Goal: Information Seeking & Learning: Learn about a topic

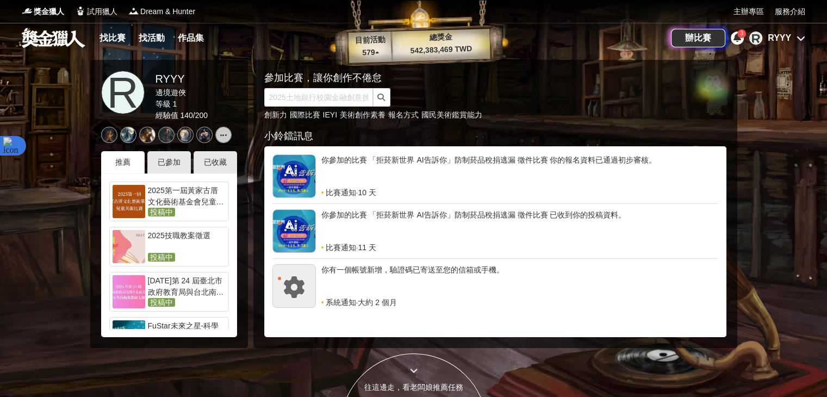
click at [788, 39] on div "RYYY" at bounding box center [779, 38] width 23 height 13
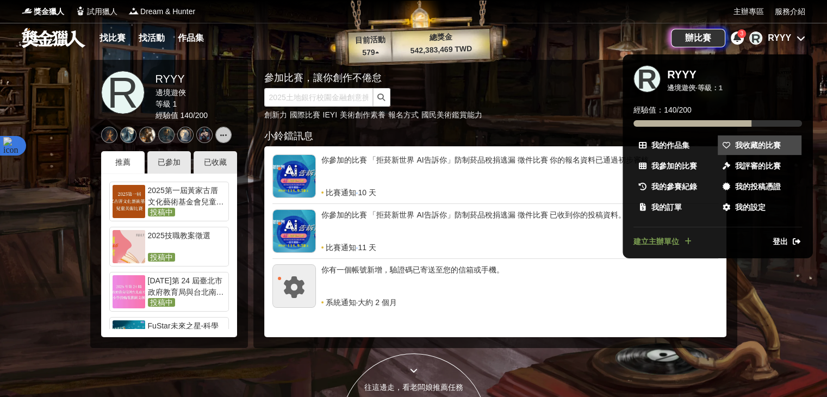
click at [748, 145] on span "我收藏的比賽" at bounding box center [758, 145] width 46 height 11
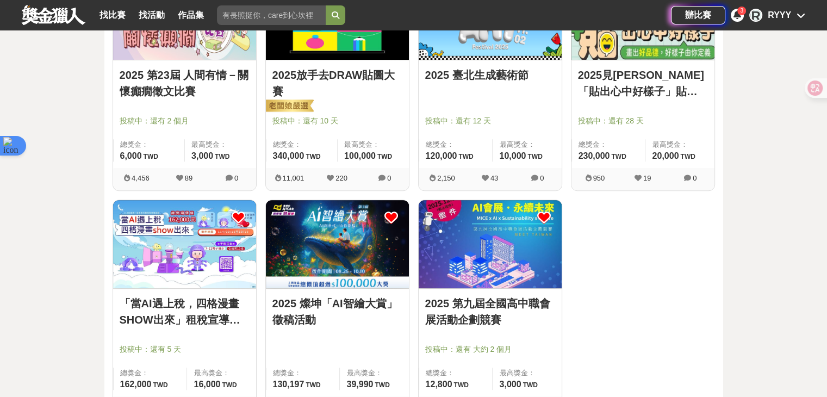
scroll to position [489, 0]
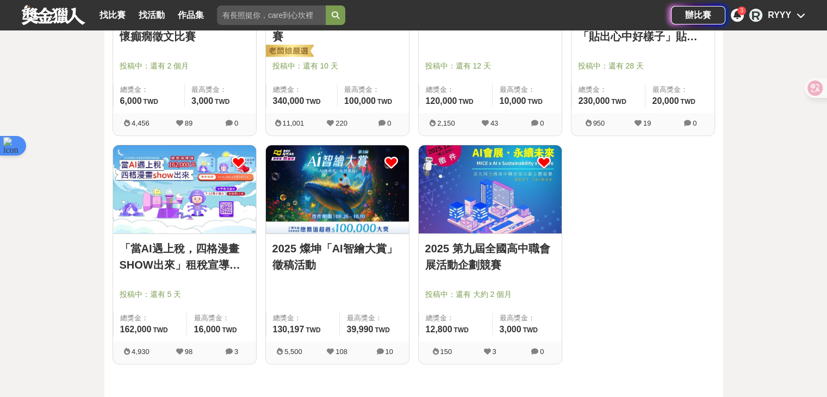
click at [497, 257] on link "2025 第九屆全國高中職會展活動企劃競賽" at bounding box center [490, 256] width 130 height 33
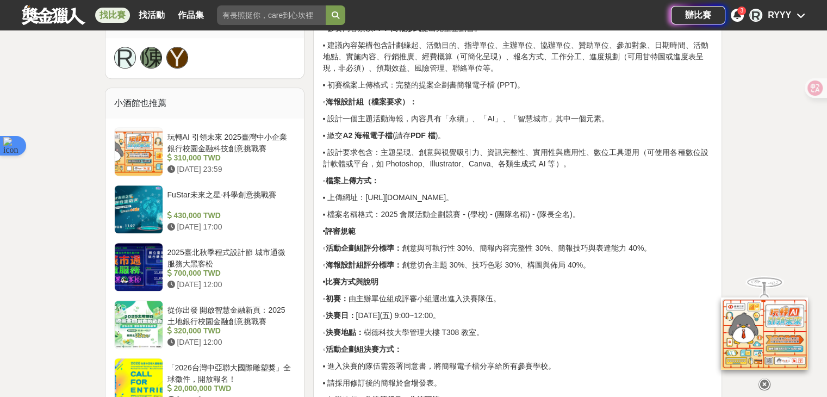
scroll to position [707, 0]
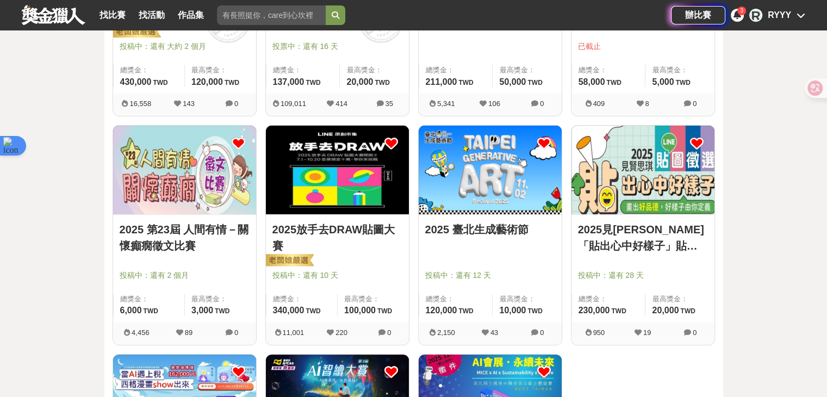
scroll to position [272, 0]
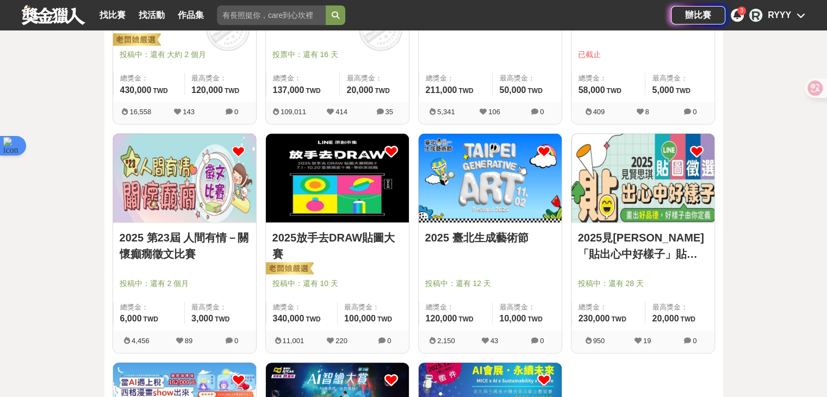
click at [538, 147] on icon at bounding box center [544, 152] width 14 height 14
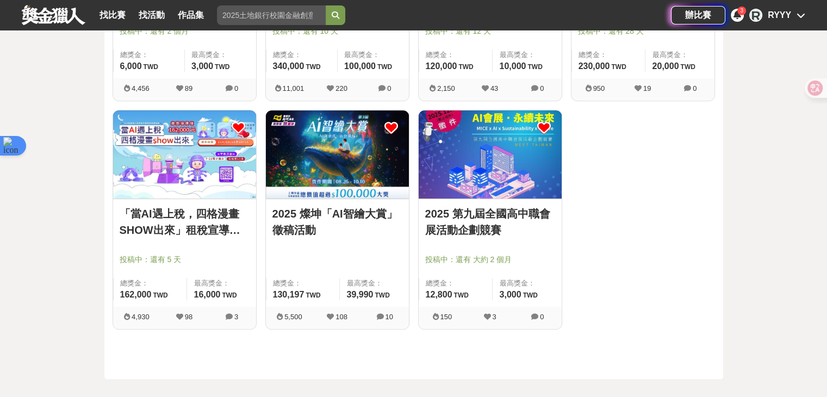
scroll to position [544, 0]
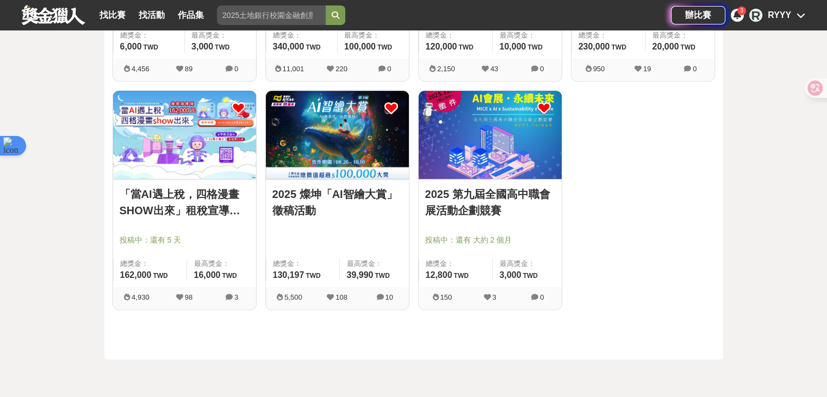
click at [332, 194] on link "2025 燦坤「AI智繪大賞」徵稿活動" at bounding box center [337, 202] width 130 height 33
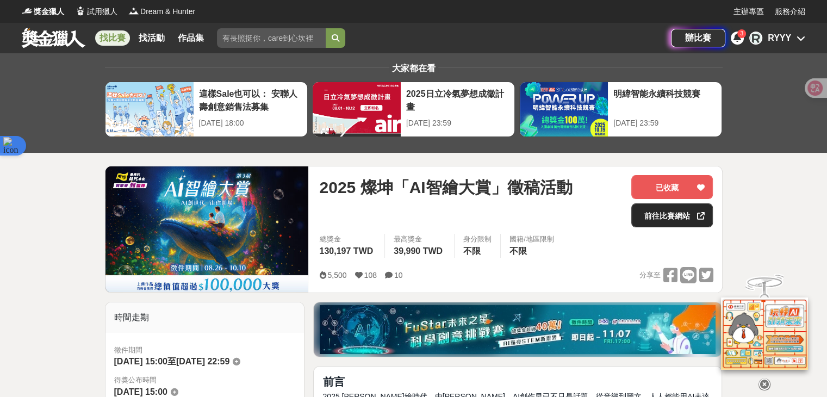
click at [693, 218] on link "前往比賽網站" at bounding box center [672, 215] width 82 height 24
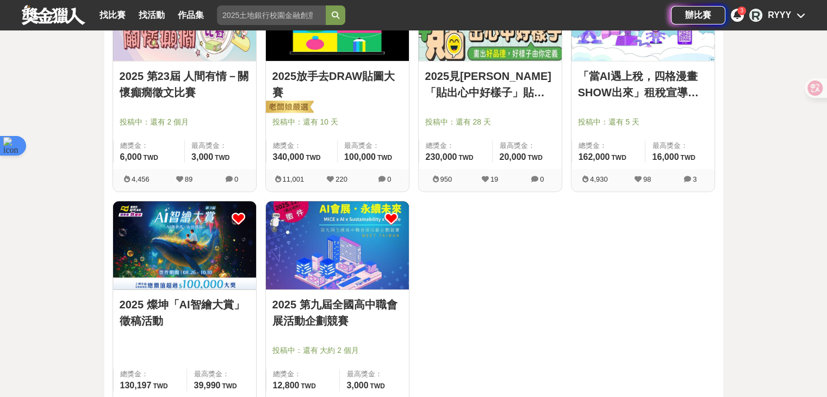
scroll to position [435, 0]
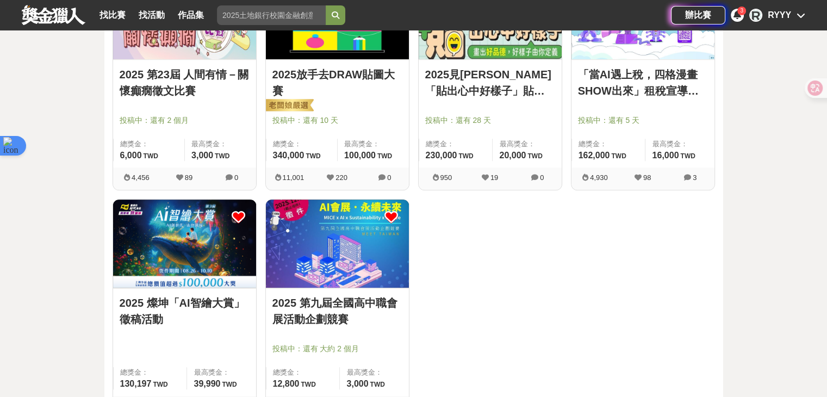
click at [500, 81] on link "2025見賢思琪「貼出心中好樣子」貼圖徵選" at bounding box center [490, 82] width 130 height 33
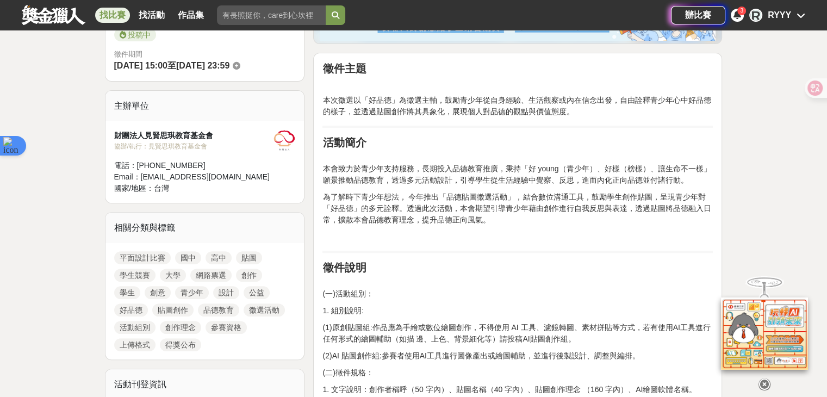
scroll to position [381, 0]
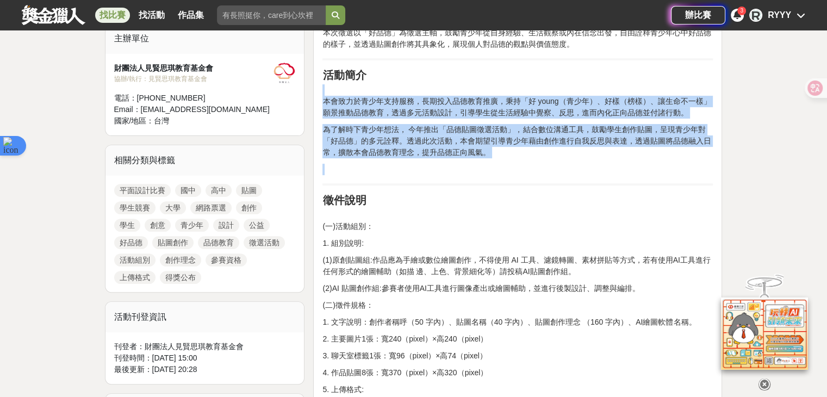
drag, startPoint x: 337, startPoint y: 94, endPoint x: 392, endPoint y: 165, distance: 90.0
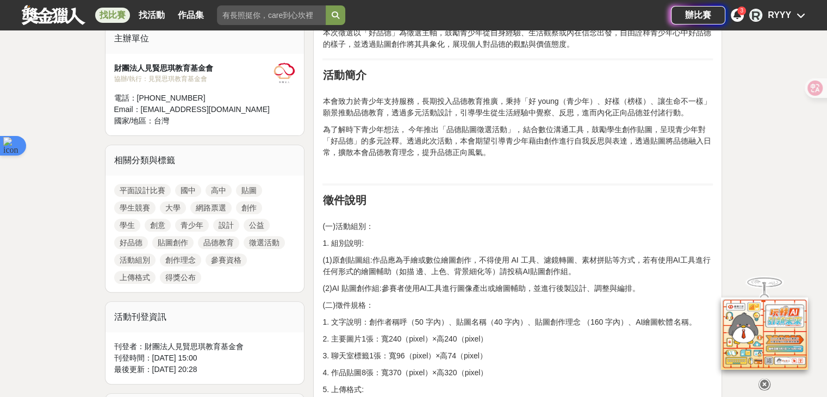
click at [504, 157] on p "為了解時下青少年想法， 今年推出「品德貼圖徵選活動」，結合數位溝通工具，鼓勵學生創作貼圖，呈現青少年對「好品德」的多元詮釋。透過此次活動，本會期望引導青少年藉…" at bounding box center [517, 141] width 390 height 34
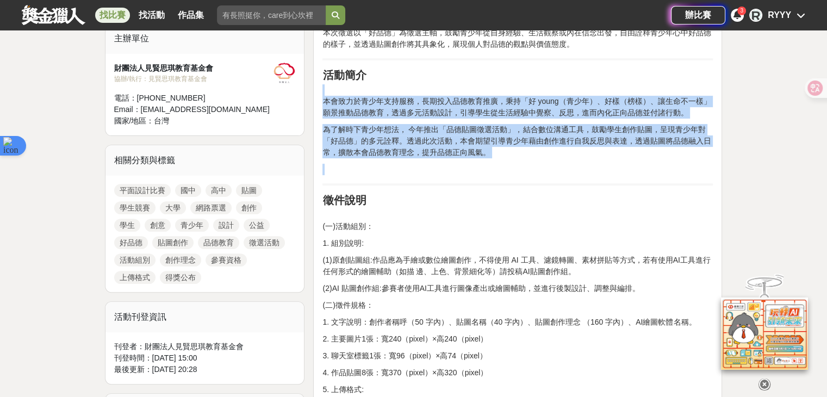
drag, startPoint x: 474, startPoint y: 157, endPoint x: 333, endPoint y: 109, distance: 149.3
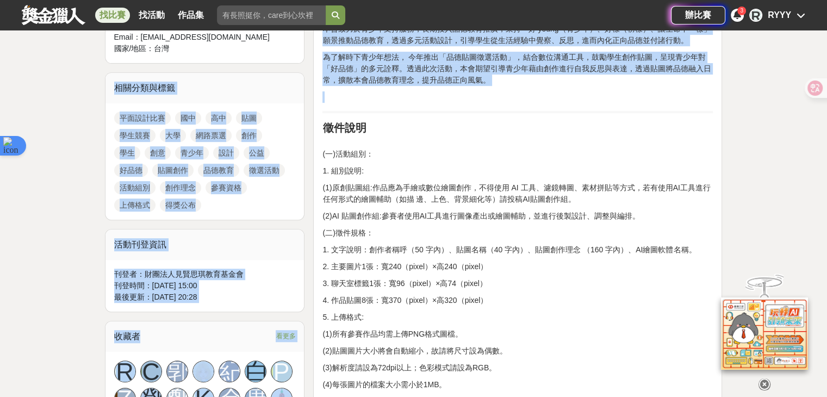
scroll to position [598, 0]
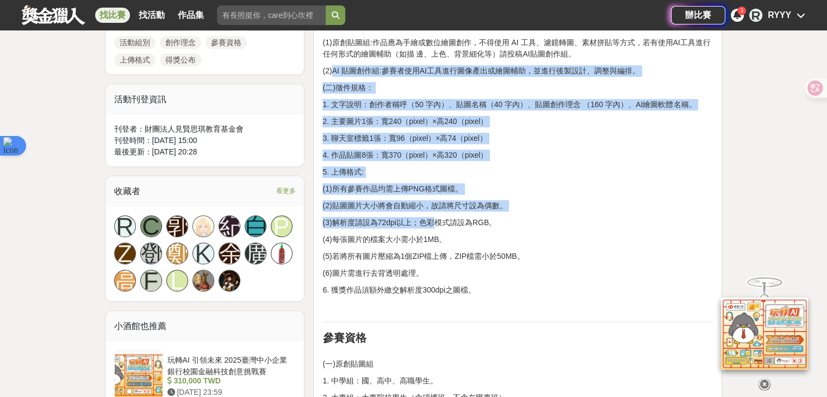
drag, startPoint x: 365, startPoint y: 92, endPoint x: 436, endPoint y: 215, distance: 142.2
drag, startPoint x: 425, startPoint y: 270, endPoint x: 345, endPoint y: 77, distance: 209.1
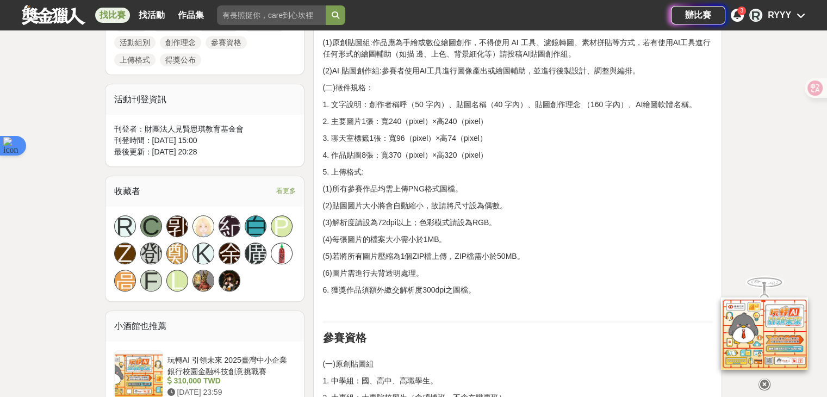
click at [348, 86] on p "(二)徵件規格：" at bounding box center [517, 87] width 390 height 11
drag, startPoint x: 382, startPoint y: 127, endPoint x: 398, endPoint y: 163, distance: 39.7
drag, startPoint x: 388, startPoint y: 103, endPoint x: 422, endPoint y: 104, distance: 33.7
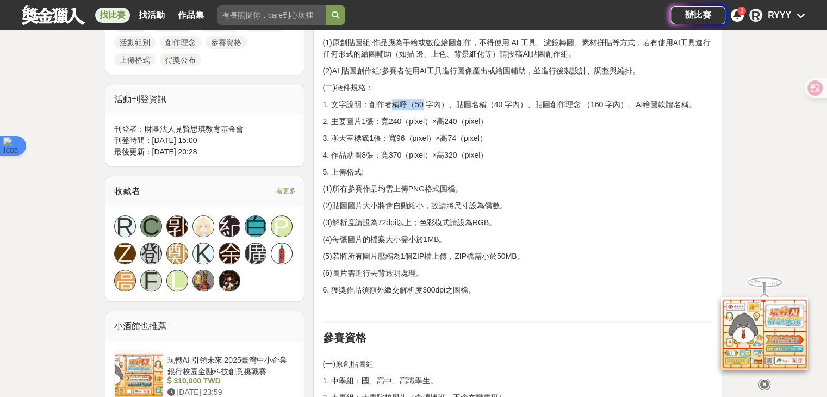
click at [422, 104] on p "1. 文字說明：創作者稱呼（50 字內）、貼圖名稱（40 字內）、貼圖創作理念 （160 字內）、AI繪圖軟體名稱。" at bounding box center [517, 104] width 390 height 11
drag, startPoint x: 392, startPoint y: 109, endPoint x: 408, endPoint y: 172, distance: 65.2
drag, startPoint x: 474, startPoint y: 165, endPoint x: 506, endPoint y: 150, distance: 34.8
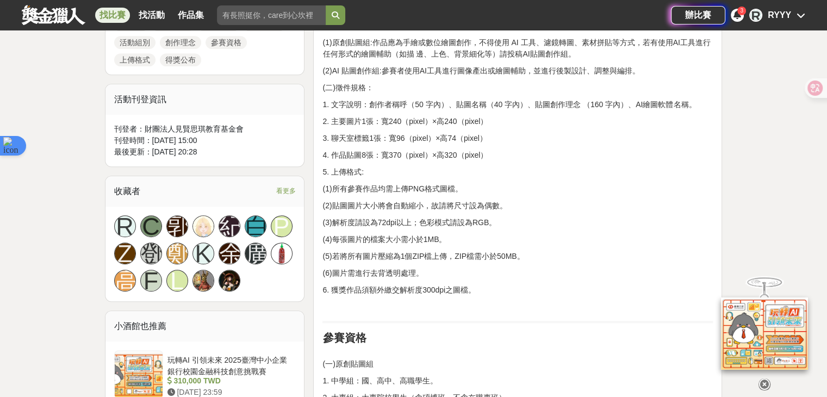
click at [475, 166] on p "5. 上傳格式:" at bounding box center [517, 171] width 390 height 11
drag, startPoint x: 507, startPoint y: 150, endPoint x: 298, endPoint y: 87, distance: 218.0
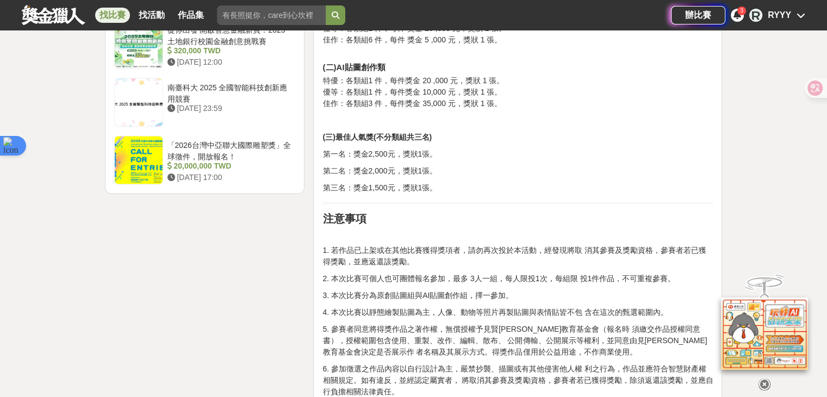
scroll to position [1414, 0]
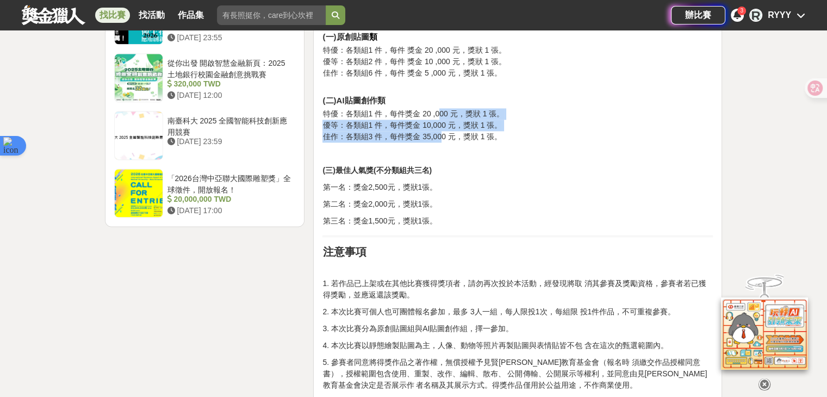
drag, startPoint x: 437, startPoint y: 101, endPoint x: 439, endPoint y: 129, distance: 27.9
click at [439, 129] on p "特優：各類組1 件，每件獎金 20 ,000 元，獎狀 1 張。 優等：各類組1 件，每件獎金 10,000 元，獎狀 1 張。 佳作：各類組3 件，每件獎金…" at bounding box center [517, 125] width 390 height 34
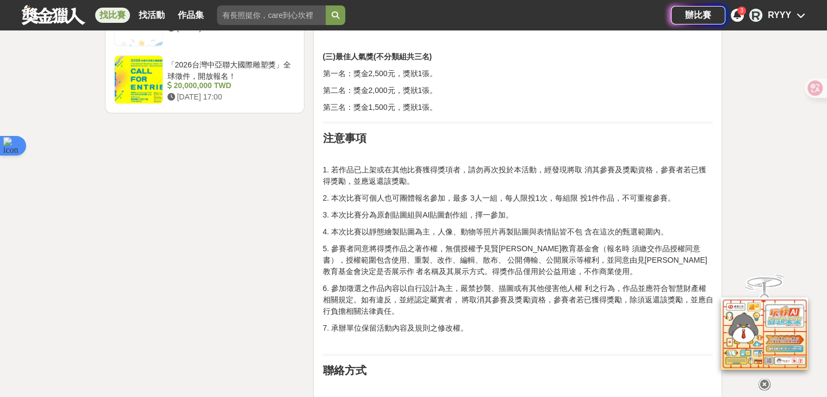
scroll to position [1468, 0]
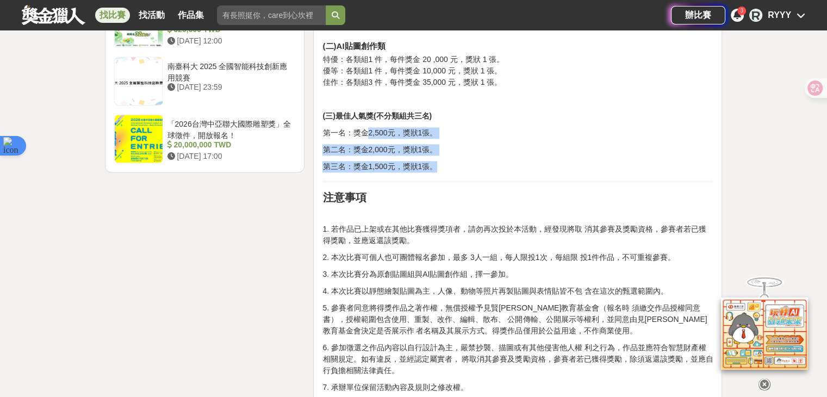
drag, startPoint x: 395, startPoint y: 125, endPoint x: 483, endPoint y: 155, distance: 92.5
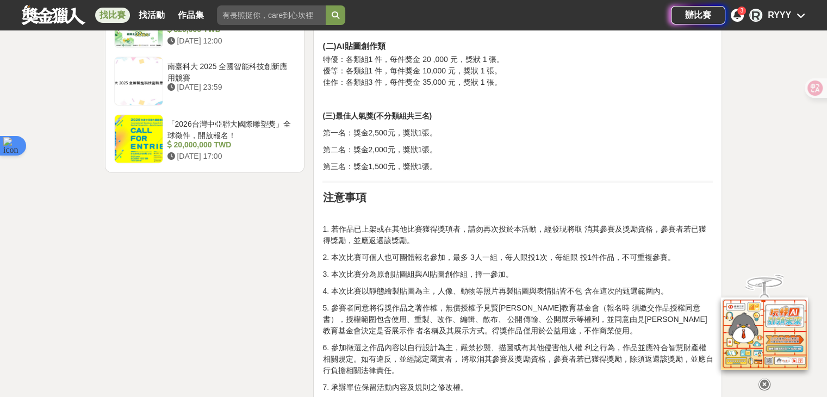
click at [485, 161] on p "第三名：獎金1,500元，獎狀1張。" at bounding box center [517, 166] width 390 height 11
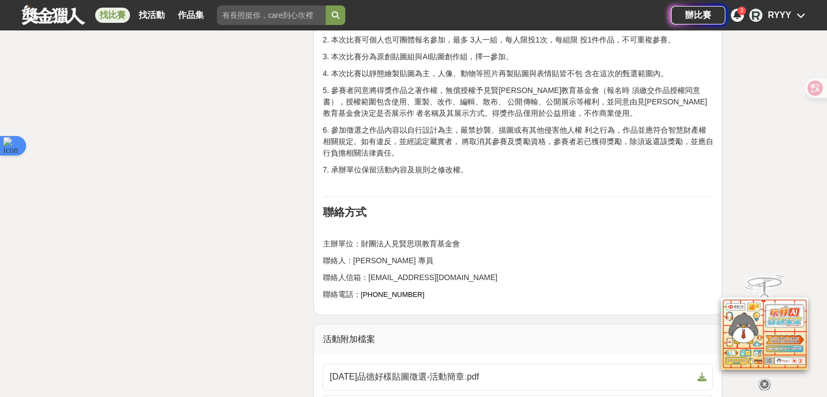
scroll to position [1631, 0]
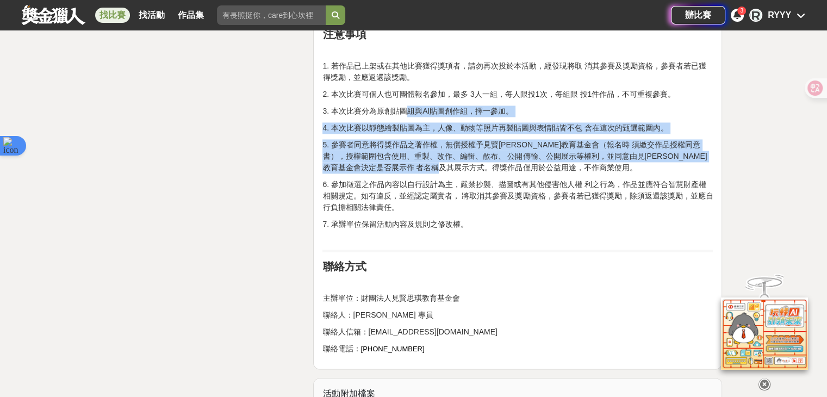
drag, startPoint x: 434, startPoint y: 91, endPoint x: 499, endPoint y: 157, distance: 91.9
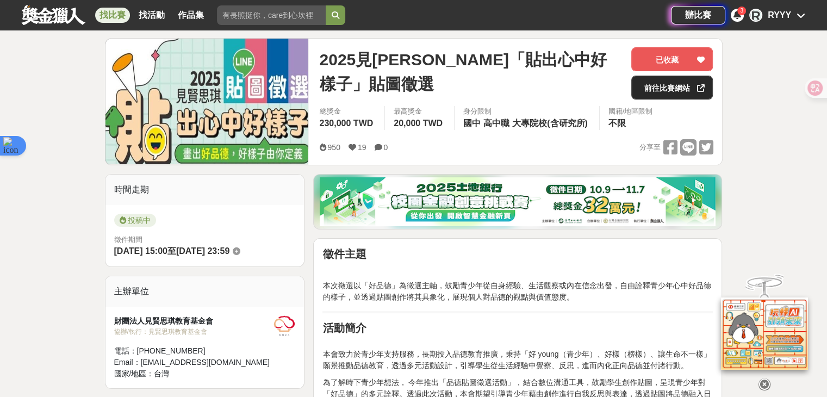
scroll to position [109, 0]
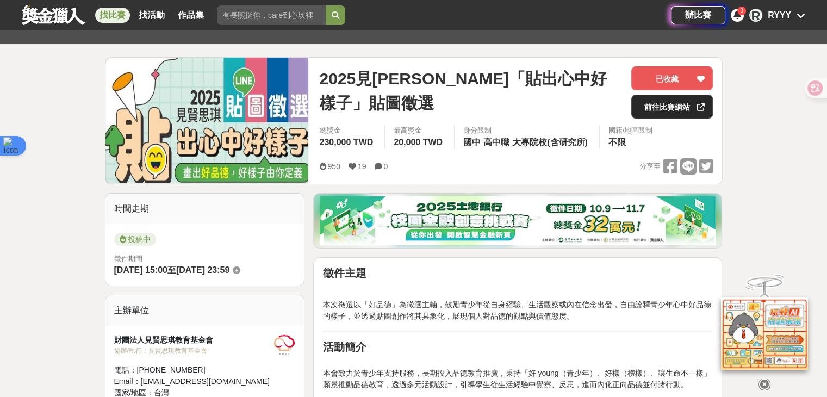
click at [685, 107] on link "前往比賽網站" at bounding box center [672, 107] width 82 height 24
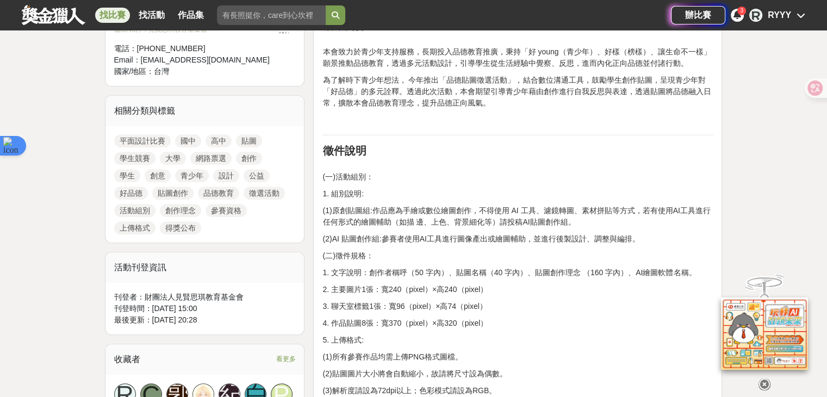
scroll to position [435, 0]
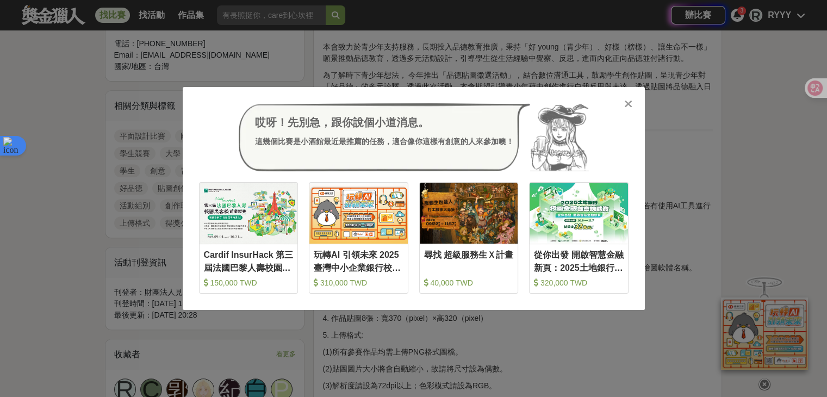
click at [560, 347] on div "哎呀！先別急，跟你說個小道消息。 這幾個比賽是小酒館最近最推薦的任務，適合像你這樣有創意的人來參加噢！ 收藏 Cardif InsurHack 第三屆法國巴黎…" at bounding box center [413, 198] width 827 height 397
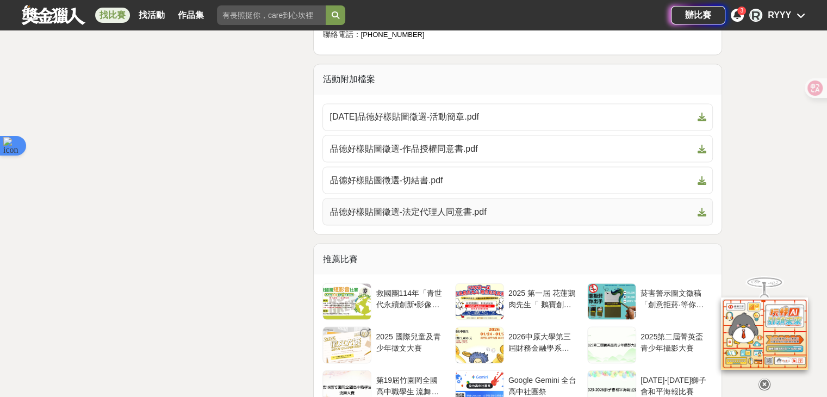
scroll to position [1958, 0]
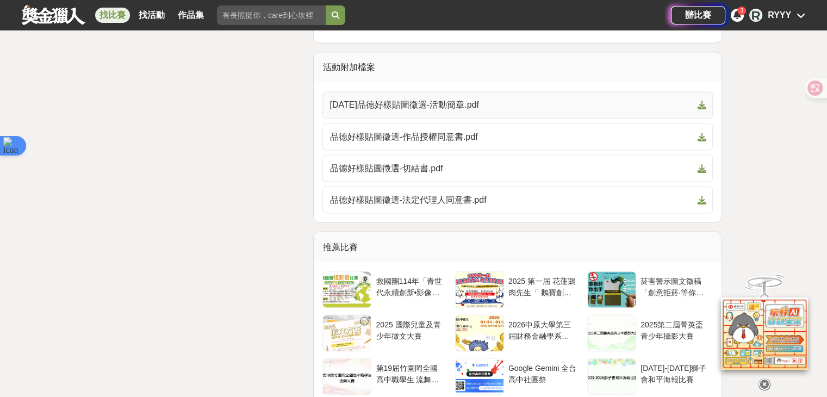
click at [415, 98] on span "114年品德好樣貼圖徵選-活動簡章.pdf" at bounding box center [511, 104] width 363 height 13
click at [707, 91] on link "114年品德好樣貼圖徵選-活動簡章.pdf" at bounding box center [517, 104] width 390 height 27
click at [706, 128] on link "品德好樣貼圖徵選-作品授權同意書.pdf" at bounding box center [517, 136] width 390 height 27
click at [619, 162] on span "品德好樣貼圖徵選-切結書.pdf" at bounding box center [511, 168] width 363 height 13
click at [700, 195] on icon at bounding box center [701, 199] width 9 height 9
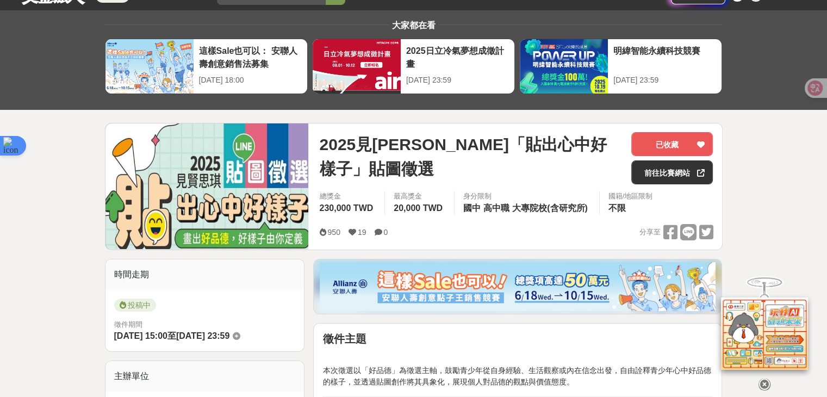
scroll to position [0, 0]
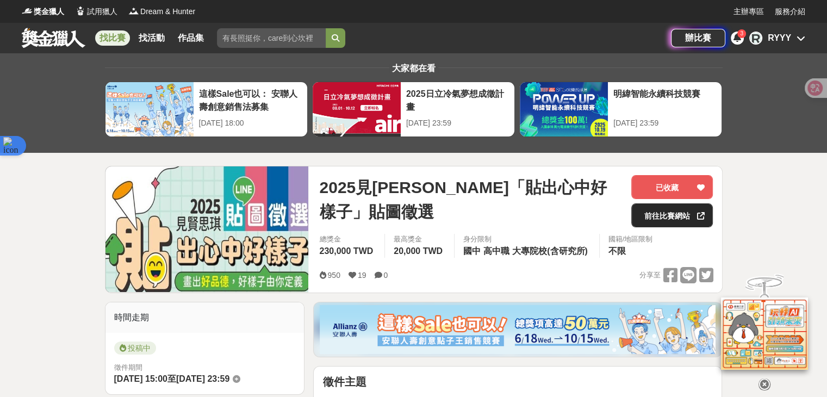
click at [688, 217] on link "前往比賽網站" at bounding box center [672, 215] width 82 height 24
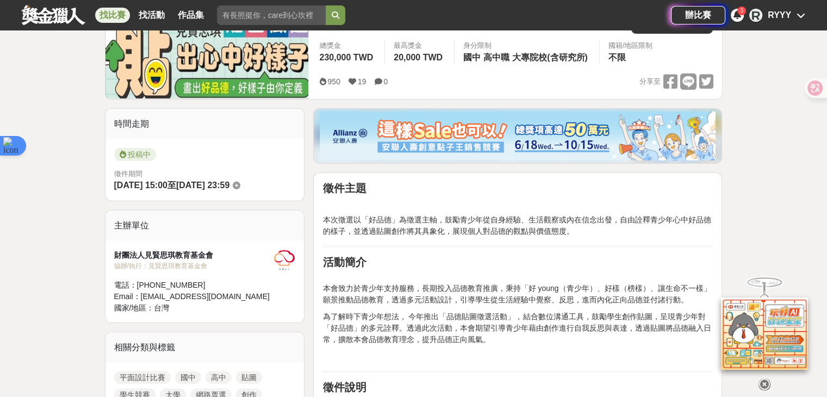
scroll to position [218, 0]
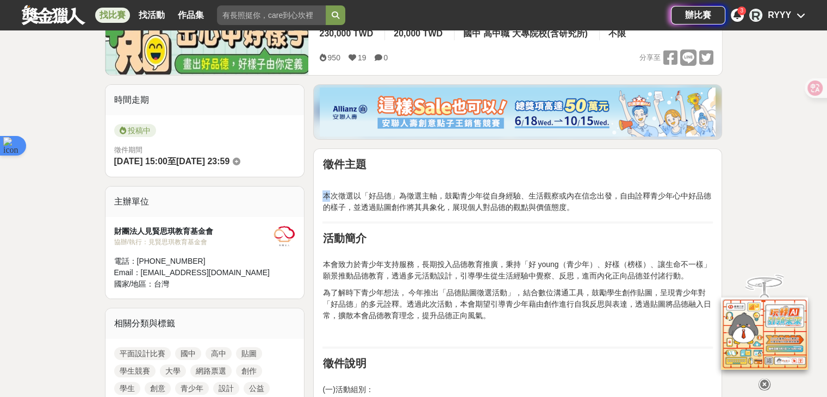
drag, startPoint x: 385, startPoint y: 201, endPoint x: 492, endPoint y: 221, distance: 109.0
click at [492, 221] on hr at bounding box center [517, 222] width 390 height 2
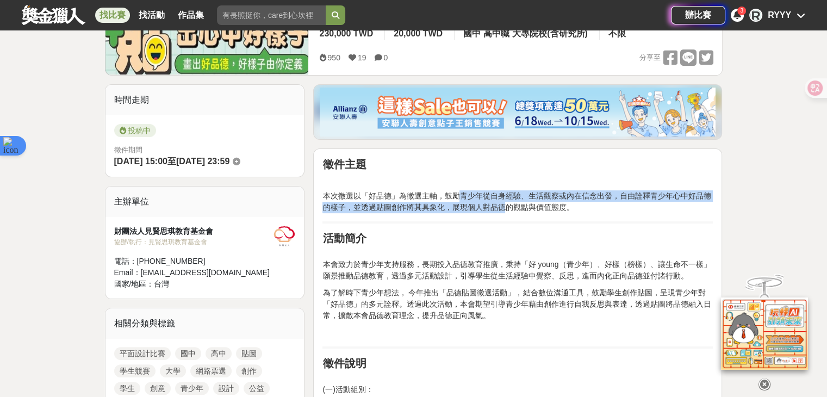
drag, startPoint x: 457, startPoint y: 189, endPoint x: 514, endPoint y: 208, distance: 59.7
click at [514, 208] on p "本次徵選以「好品德」為徵選主軸，鼓勵青少年從自身經驗、生活觀察或內在信念出發，自由詮釋青少年心中好品德的樣子，並透過貼圖創作將其具象化，展現個人對品德的觀點與…" at bounding box center [517, 201] width 390 height 23
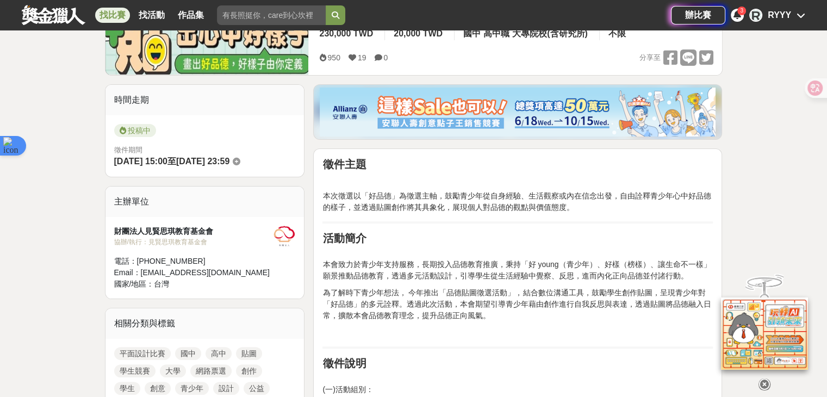
click at [514, 208] on p "本次徵選以「好品德」為徵選主軸，鼓勵青少年從自身經驗、生活觀察或內在信念出發，自由詮釋青少年心中好品德的樣子，並透過貼圖創作將其具象化，展現個人對品德的觀點與…" at bounding box center [517, 201] width 390 height 23
drag, startPoint x: 579, startPoint y: 214, endPoint x: 315, endPoint y: 195, distance: 263.9
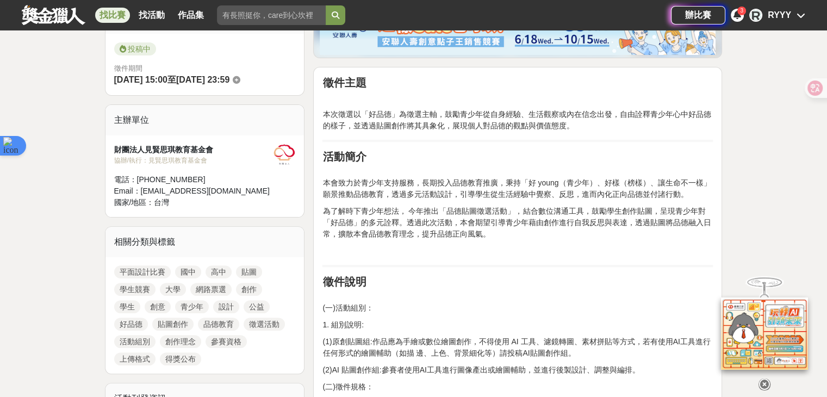
scroll to position [381, 0]
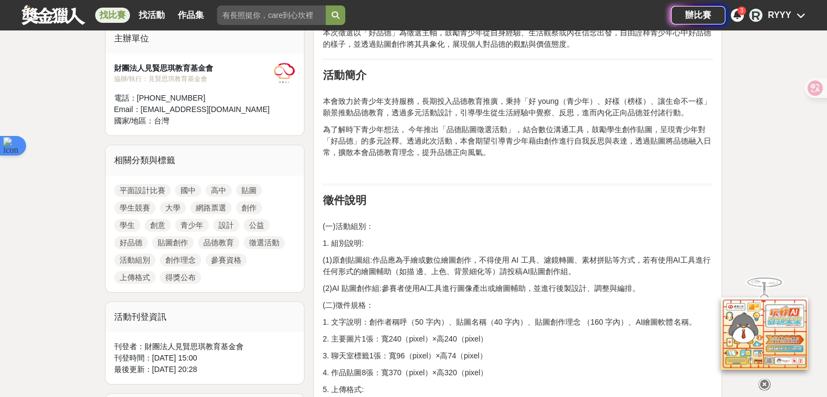
click at [419, 197] on h2 "徵件說明" at bounding box center [517, 200] width 390 height 13
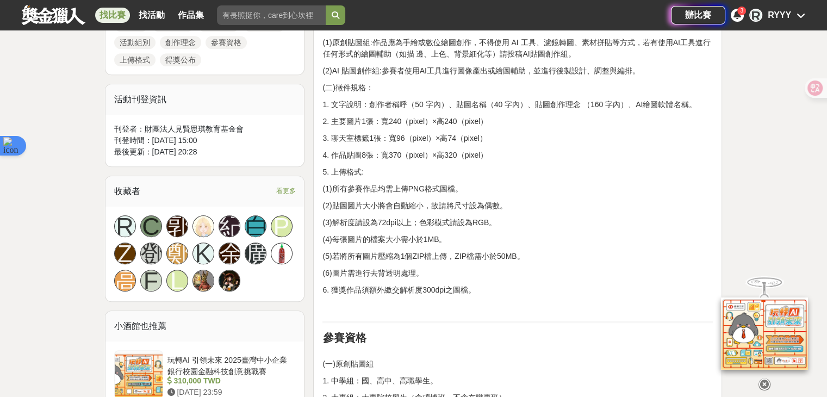
click at [404, 116] on p "2. 主要圖片1張：寬240（pixel）×高240（pixel）" at bounding box center [517, 121] width 390 height 11
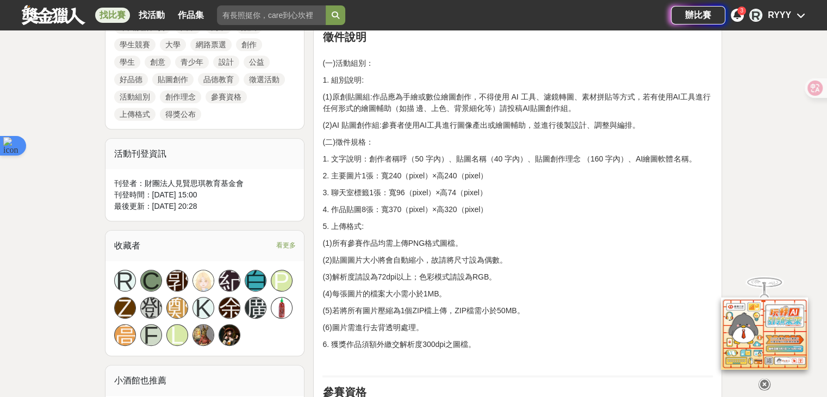
drag, startPoint x: 368, startPoint y: 94, endPoint x: 466, endPoint y: 151, distance: 113.8
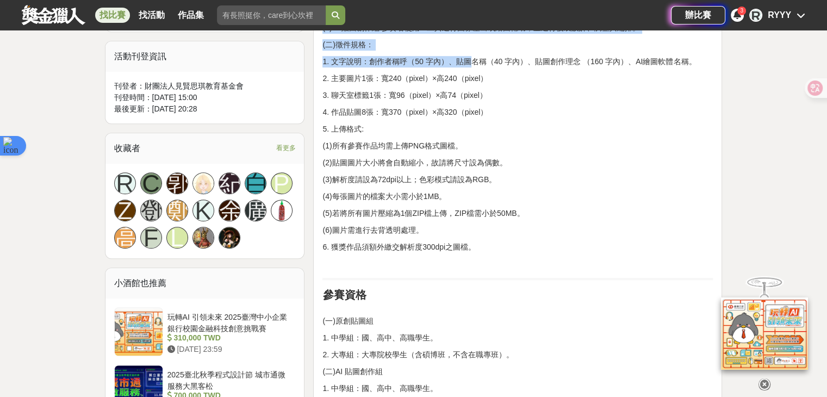
scroll to position [707, 0]
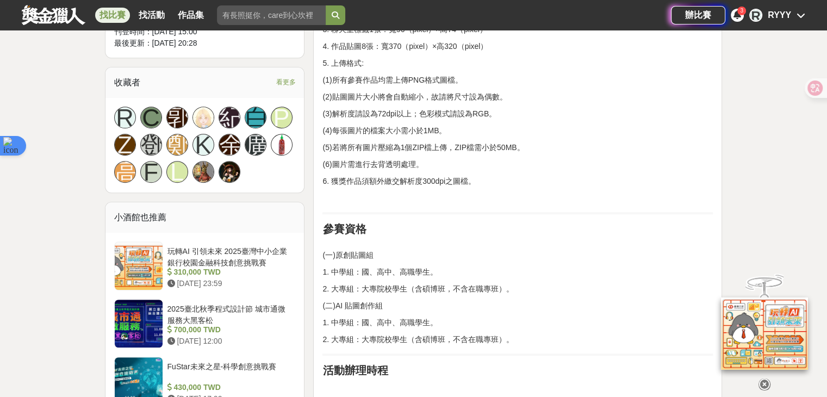
drag, startPoint x: 432, startPoint y: 154, endPoint x: 438, endPoint y: 78, distance: 76.4
click at [438, 78] on p "(1)所有參賽作品均需上傳PNG格式圖檔。" at bounding box center [517, 79] width 390 height 11
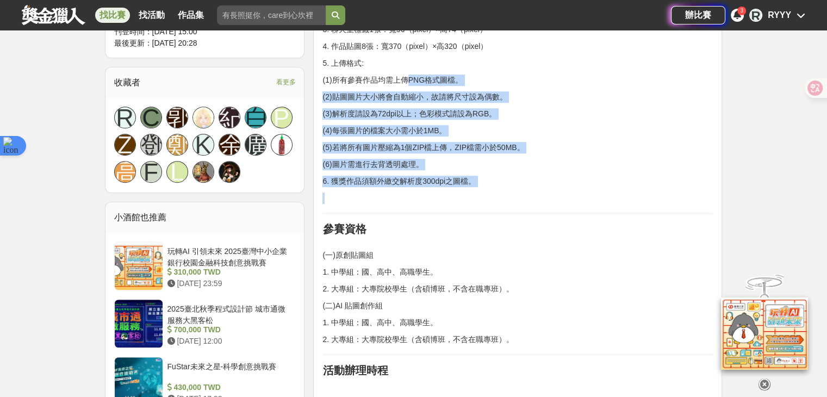
drag, startPoint x: 418, startPoint y: 90, endPoint x: 518, endPoint y: 190, distance: 141.9
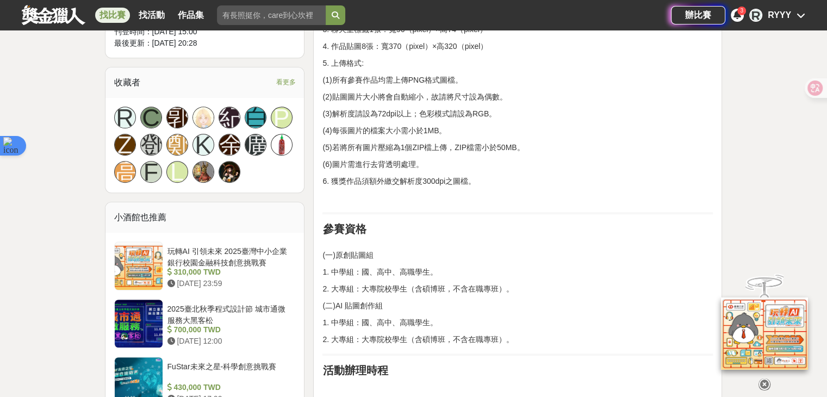
drag, startPoint x: 518, startPoint y: 190, endPoint x: 511, endPoint y: 198, distance: 10.4
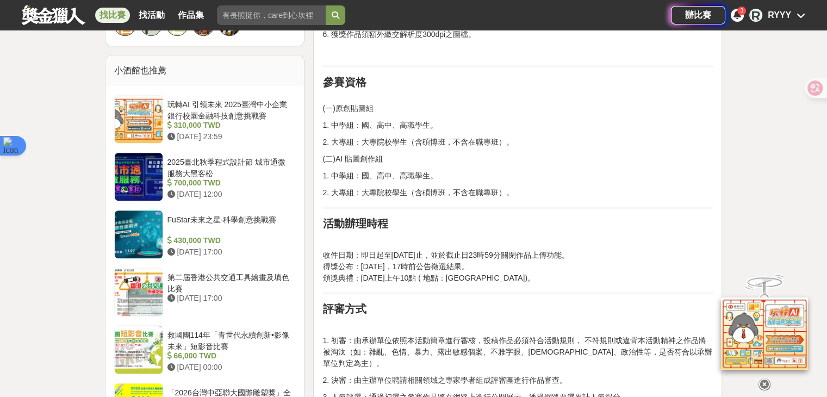
scroll to position [924, 0]
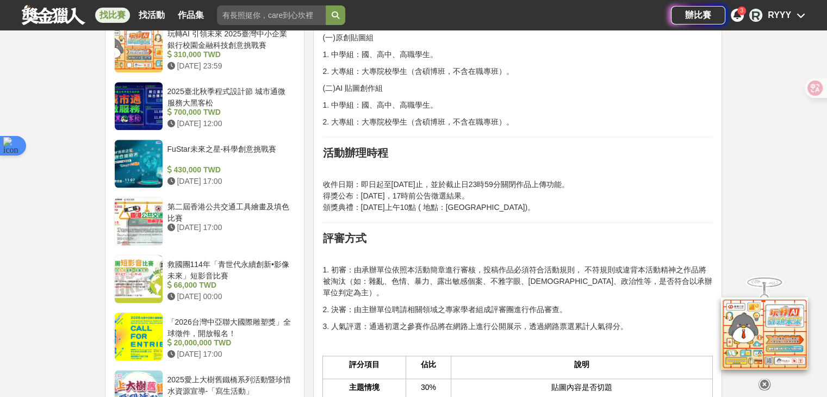
drag, startPoint x: 395, startPoint y: 77, endPoint x: 420, endPoint y: 98, distance: 32.0
click at [420, 98] on div "徵件主題 本次徵選以「好品德」為徵選主軸，鼓勵青少年從自身經驗、生活觀察或內在信念出發，自由詮釋青少年心中好品德的樣子，並透過貼圖創作將其具象化，展現個人對品…" at bounding box center [517, 256] width 390 height 1611
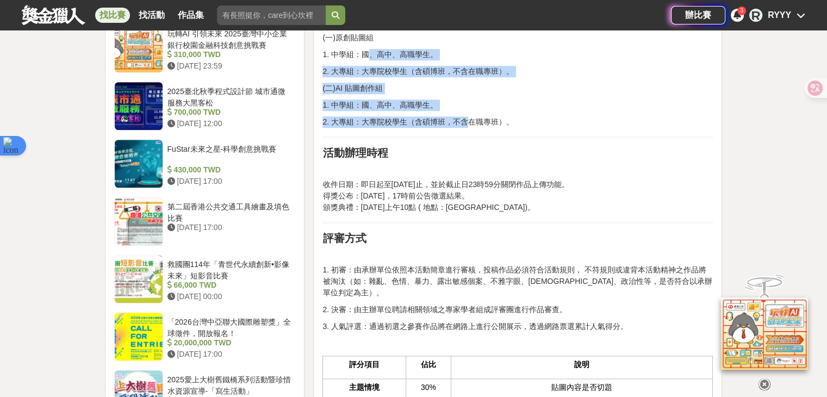
drag, startPoint x: 470, startPoint y: 118, endPoint x: 365, endPoint y: 55, distance: 122.2
click at [365, 55] on div "徵件主題 本次徵選以「好品德」為徵選主軸，鼓勵青少年從自身經驗、生活觀察或內在信念出發，自由詮釋青少年心中好品德的樣子，並透過貼圖創作將其具象化，展現個人對品…" at bounding box center [517, 256] width 390 height 1611
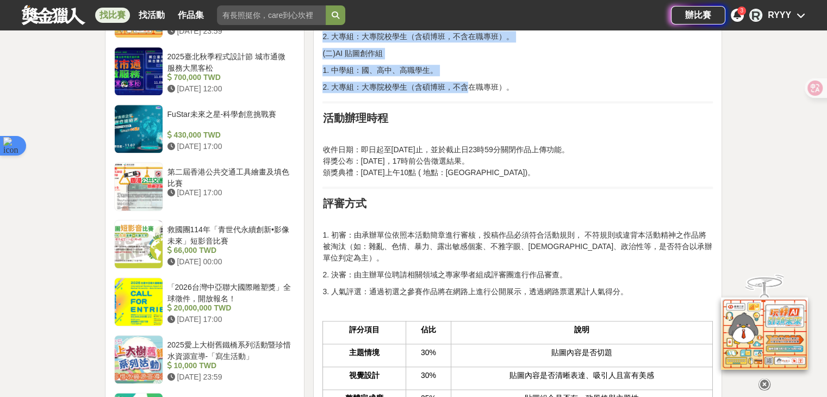
scroll to position [1088, 0]
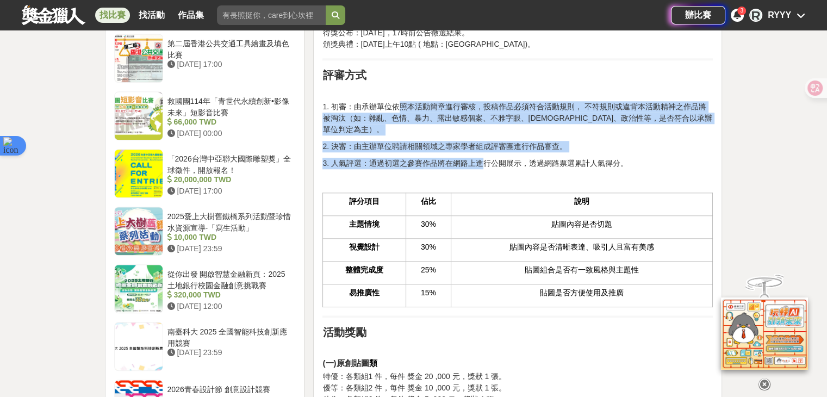
drag, startPoint x: 474, startPoint y: 146, endPoint x: 482, endPoint y: 150, distance: 9.7
click at [482, 150] on div "徵件主題 本次徵選以「好品德」為徵選主軸，鼓勵青少年從自身經驗、生活觀察或內在信念出發，自由詮釋青少年心中好品德的樣子，並透過貼圖創作將其具象化，展現個人對品…" at bounding box center [517, 93] width 390 height 1611
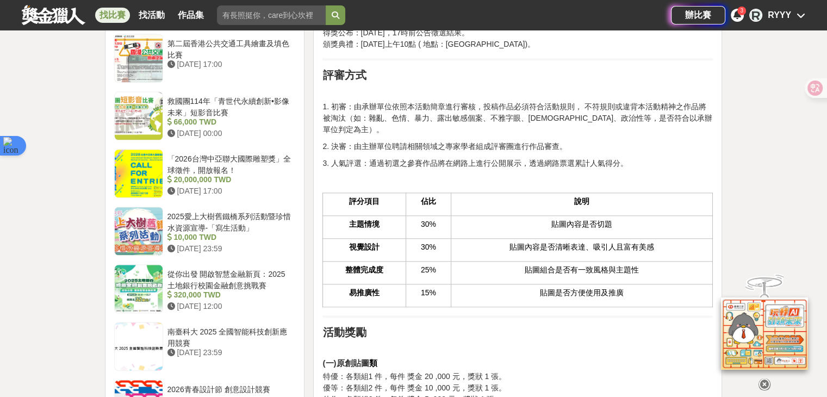
click at [479, 158] on p "3. 人氣評選：通過初選之參賽作品將在網路上進行公開展示，透過網路票選累計人氣得分。" at bounding box center [517, 163] width 390 height 11
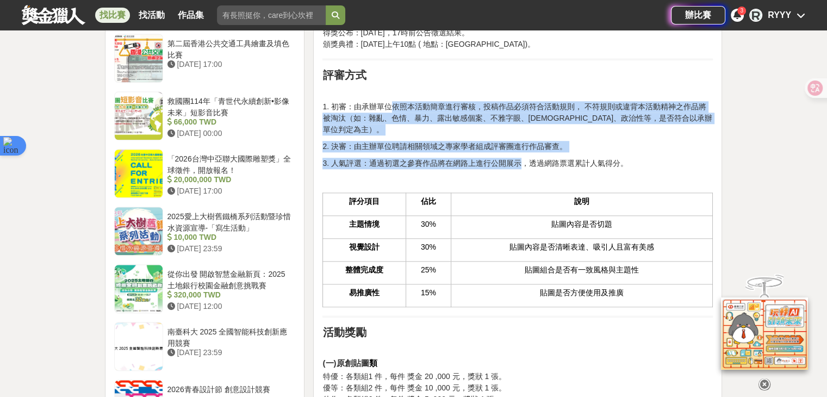
drag, startPoint x: 513, startPoint y: 141, endPoint x: 378, endPoint y: 107, distance: 139.0
click at [386, 107] on div "徵件主題 本次徵選以「好品德」為徵選主軸，鼓勵青少年從自身經驗、生活觀察或內在信念出發，自由詮釋青少年心中好品德的樣子，並透過貼圖創作將其具象化，展現個人對品…" at bounding box center [517, 93] width 390 height 1611
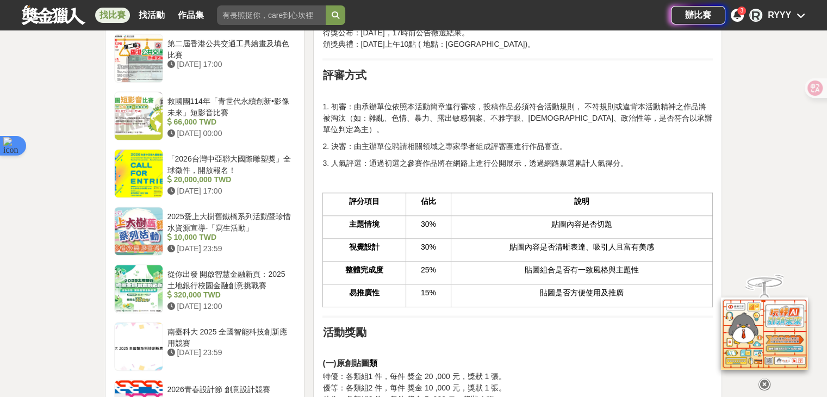
click at [367, 112] on p "1. 初審：由承辦單位依照本活動簡章進行審核，投稿作品必須符合活動規則， 不符規則或違背本活動精神之作品將被淘汰（如：雜亂、色情、暴力、露出敏感個案、不雅字眼…" at bounding box center [517, 118] width 390 height 34
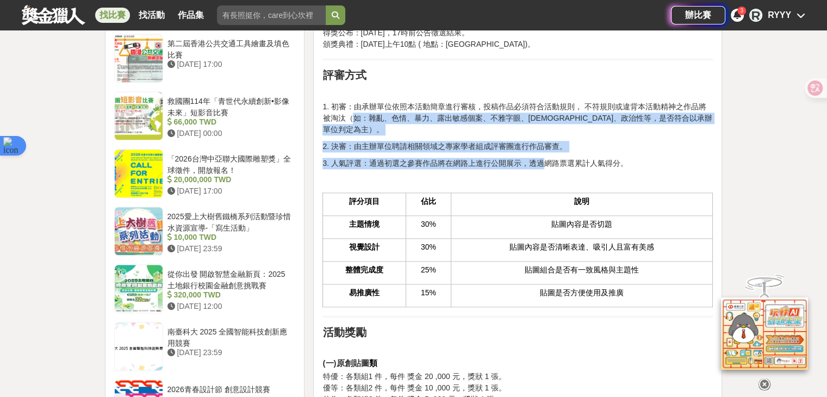
drag, startPoint x: 446, startPoint y: 119, endPoint x: 544, endPoint y: 151, distance: 103.5
click at [544, 151] on div "徵件主題 本次徵選以「好品德」為徵選主軸，鼓勵青少年從自身經驗、生活觀察或內在信念出發，自由詮釋青少年心中好品德的樣子，並透過貼圖創作將其具象化，展現個人對品…" at bounding box center [517, 93] width 390 height 1611
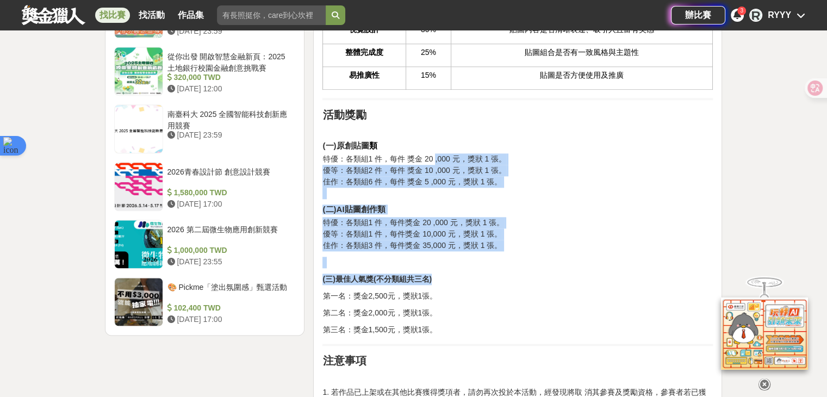
drag, startPoint x: 433, startPoint y: 150, endPoint x: 488, endPoint y: 264, distance: 126.2
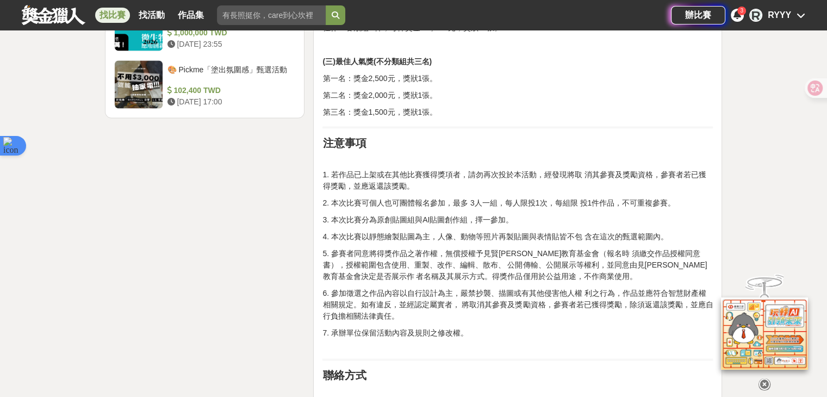
click at [407, 136] on h2 "注意事項" at bounding box center [517, 142] width 390 height 13
drag, startPoint x: 412, startPoint y: 125, endPoint x: 356, endPoint y: 82, distance: 70.2
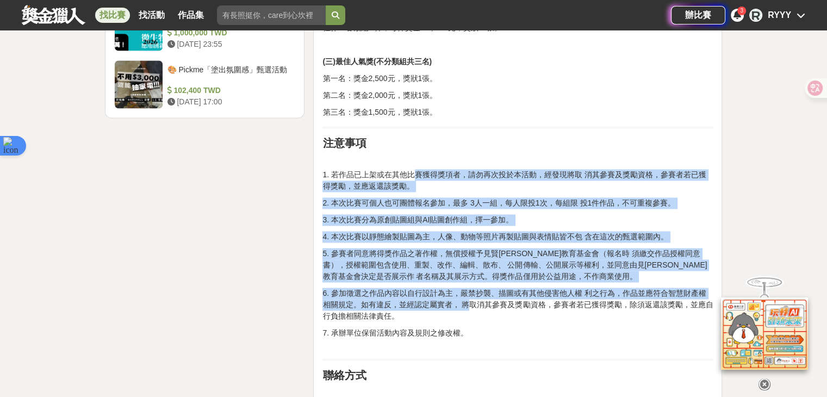
drag, startPoint x: 465, startPoint y: 296, endPoint x: 415, endPoint y: 160, distance: 145.2
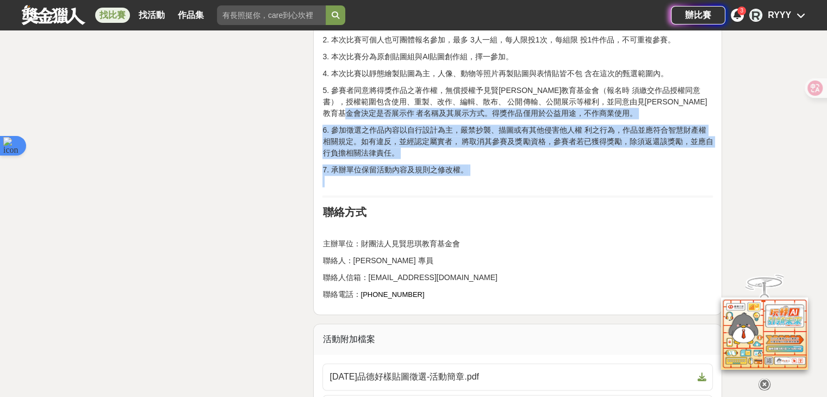
drag, startPoint x: 420, startPoint y: 171, endPoint x: 398, endPoint y: 102, distance: 72.1
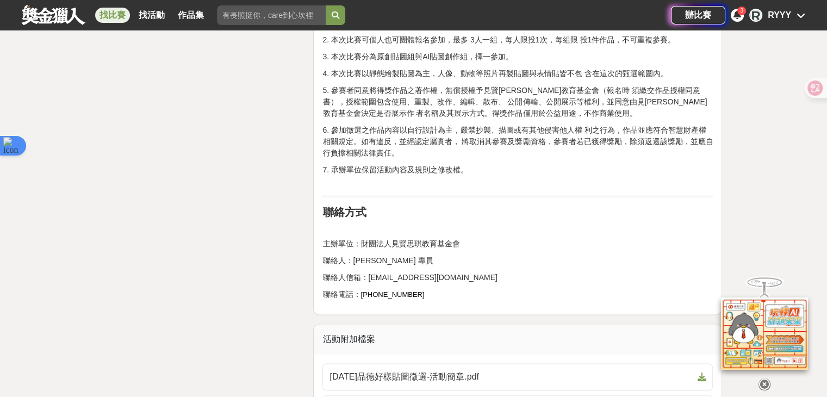
click at [398, 102] on p "5. 參賽者同意將得獎作品之著作權，無償授權予見賢思琪教育基金會（報名時 須繳交作品授權同意書），授權範圍包含使用、重製、改作、編輯、散布、 公開傳輸、公開展…" at bounding box center [517, 102] width 390 height 34
drag, startPoint x: 347, startPoint y: 65, endPoint x: 525, endPoint y: 64, distance: 177.8
click at [525, 68] on p "4. 本次比賽以靜態繪製貼圖為主，人像、動物等照片再製貼圖與表情貼皆不包 含在這次的甄選範圍內。" at bounding box center [517, 73] width 390 height 11
click at [479, 166] on p "7. 承辦單位保留活動內容及規則之修改權。" at bounding box center [517, 175] width 390 height 23
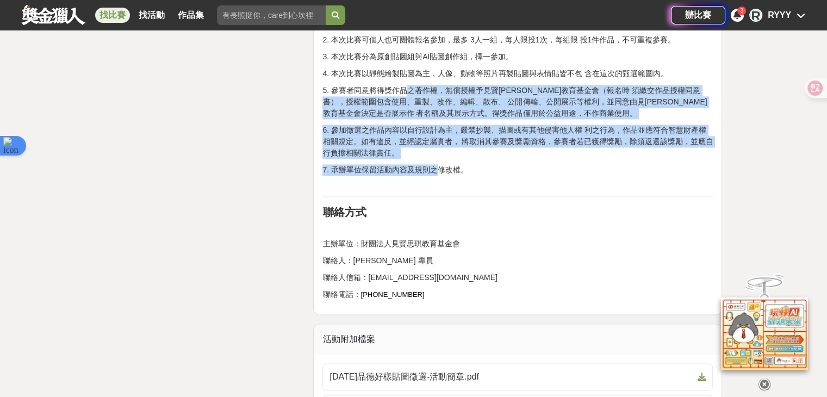
drag, startPoint x: 422, startPoint y: 102, endPoint x: 408, endPoint y: 79, distance: 27.0
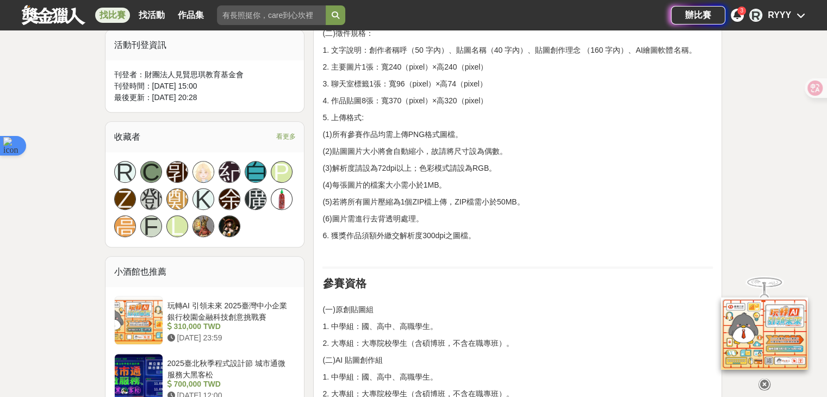
scroll to position [598, 0]
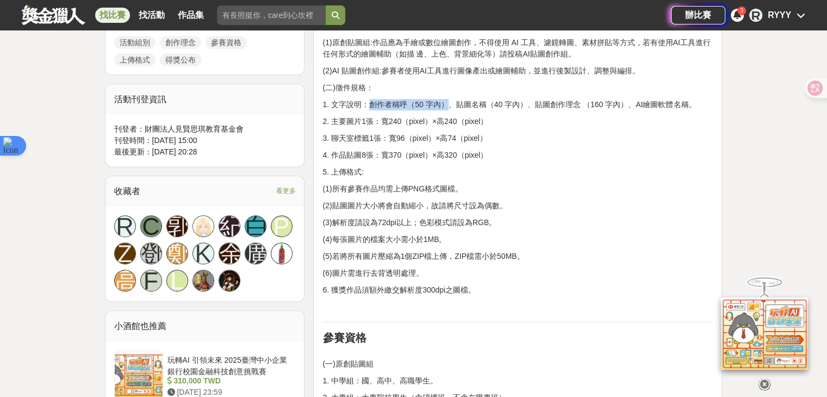
drag, startPoint x: 373, startPoint y: 104, endPoint x: 446, endPoint y: 106, distance: 72.9
click at [446, 106] on p "1. 文字說明：創作者稱呼（50 字內）、貼圖名稱（40 字內）、貼圖創作理念 （160 字內）、AI繪圖軟體名稱。" at bounding box center [517, 104] width 390 height 11
drag, startPoint x: 468, startPoint y: 105, endPoint x: 504, endPoint y: 101, distance: 35.6
click at [504, 101] on p "1. 文字說明：創作者稱呼（50 字內）、貼圖名稱（40 字內）、貼圖創作理念 （160 字內）、AI繪圖軟體名稱。" at bounding box center [517, 104] width 390 height 11
drag, startPoint x: 519, startPoint y: 103, endPoint x: 614, endPoint y: 99, distance: 95.2
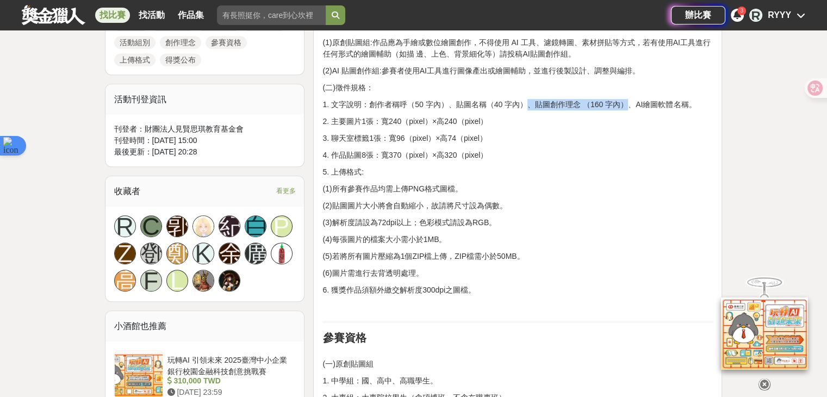
click at [614, 99] on p "1. 文字說明：創作者稱呼（50 字內）、貼圖名稱（40 字內）、貼圖創作理念 （160 字內）、AI繪圖軟體名稱。" at bounding box center [517, 104] width 390 height 11
drag, startPoint x: 639, startPoint y: 104, endPoint x: 674, endPoint y: 119, distance: 38.5
drag, startPoint x: 328, startPoint y: 121, endPoint x: 487, endPoint y: 119, distance: 158.8
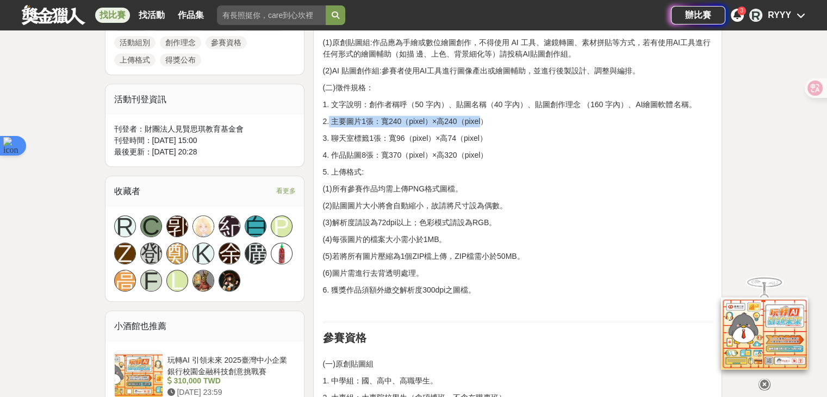
click at [487, 119] on p "2. 主要圖片1張：寬240（pixel）×高240（pixel）" at bounding box center [517, 121] width 390 height 11
drag, startPoint x: 482, startPoint y: 139, endPoint x: 346, endPoint y: 144, distance: 136.6
drag, startPoint x: 349, startPoint y: 138, endPoint x: 459, endPoint y: 139, distance: 110.4
click at [459, 139] on p "3. 聊天室標籤1張：寬96（pixel）×高74（pixel）" at bounding box center [517, 138] width 390 height 11
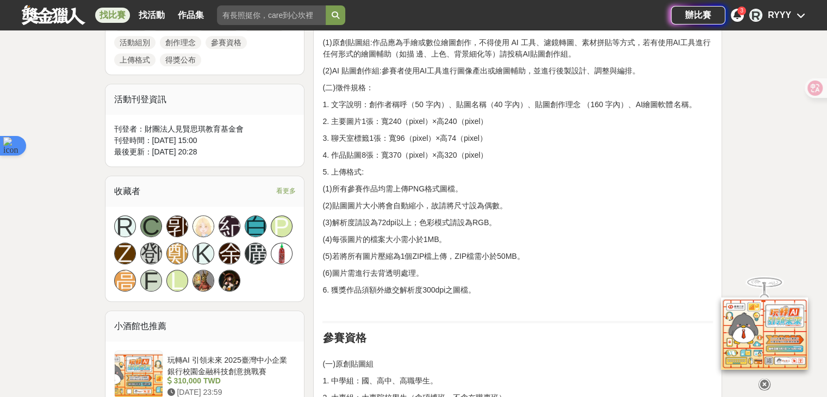
click at [394, 104] on p "1. 文字說明：創作者稱呼（50 字內）、貼圖名稱（40 字內）、貼圖創作理念 （160 字內）、AI繪圖軟體名稱。" at bounding box center [517, 104] width 390 height 11
drag, startPoint x: 316, startPoint y: 79, endPoint x: 500, endPoint y: 157, distance: 200.1
copy div "(二)徵件規格： 1. 文字說明：創作者稱呼（50 字內）、貼圖名稱（40 字內）、貼圖創作理念 （160 字內）、AI繪圖軟體名稱。 2. 主要圖片1張：寬…"
click at [560, 154] on p "4. 作品貼圖8張：寬370（pixel）×高320（pixel）" at bounding box center [517, 155] width 390 height 11
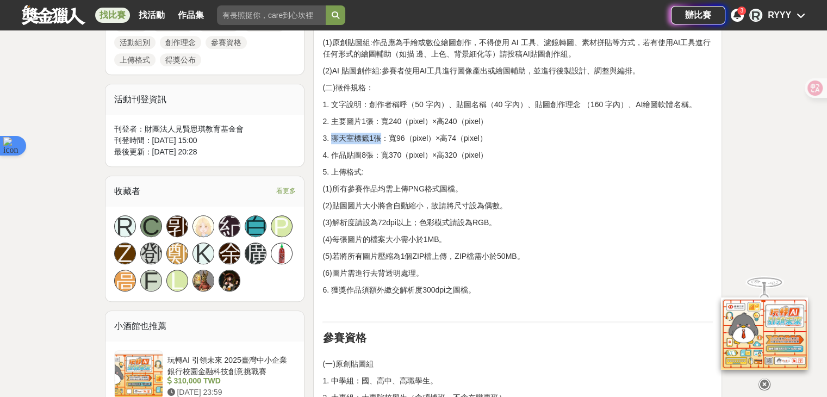
drag, startPoint x: 333, startPoint y: 139, endPoint x: 377, endPoint y: 138, distance: 43.5
click at [377, 138] on p "3. 聊天室標籤1張：寬96（pixel）×高74（pixel）" at bounding box center [517, 138] width 390 height 11
drag, startPoint x: 343, startPoint y: 159, endPoint x: 492, endPoint y: 158, distance: 149.5
click at [492, 158] on p "4. 作品貼圖8張：寬370（pixel）×高320（pixel）" at bounding box center [517, 155] width 390 height 11
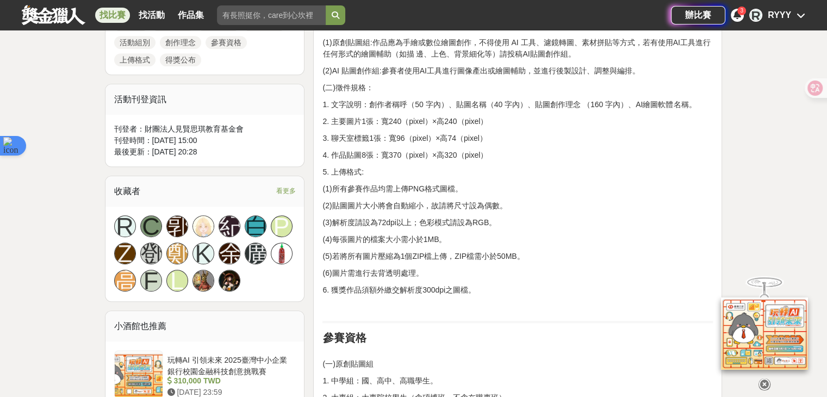
drag, startPoint x: 492, startPoint y: 158, endPoint x: 340, endPoint y: 150, distance: 151.9
click at [340, 150] on p "4. 作品貼圖8張：寬370（pixel）×高320（pixel）" at bounding box center [517, 155] width 390 height 11
drag, startPoint x: 350, startPoint y: 93, endPoint x: 520, endPoint y: 172, distance: 187.8
click at [520, 172] on p "5. 上傳格式:" at bounding box center [517, 171] width 390 height 11
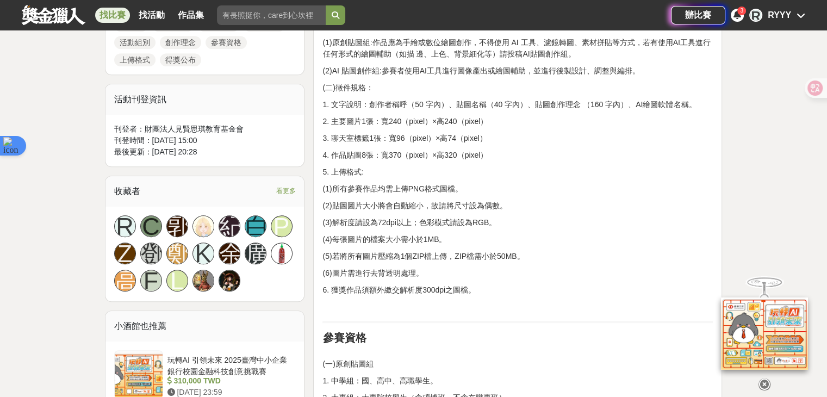
drag, startPoint x: 491, startPoint y: 157, endPoint x: 298, endPoint y: 103, distance: 200.6
drag, startPoint x: 338, startPoint y: 103, endPoint x: 488, endPoint y: 164, distance: 162.2
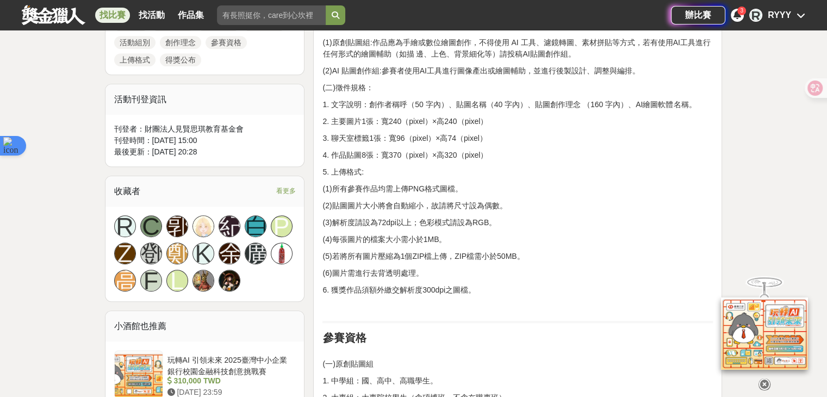
drag, startPoint x: 496, startPoint y: 161, endPoint x: 323, endPoint y: 110, distance: 180.2
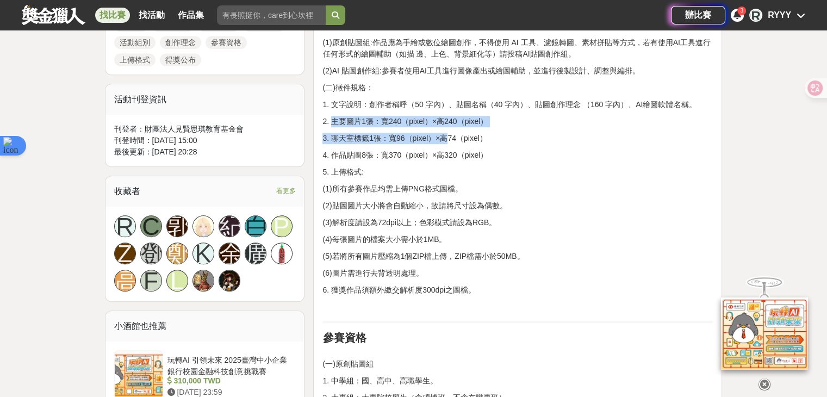
drag, startPoint x: 440, startPoint y: 128, endPoint x: 449, endPoint y: 129, distance: 8.2
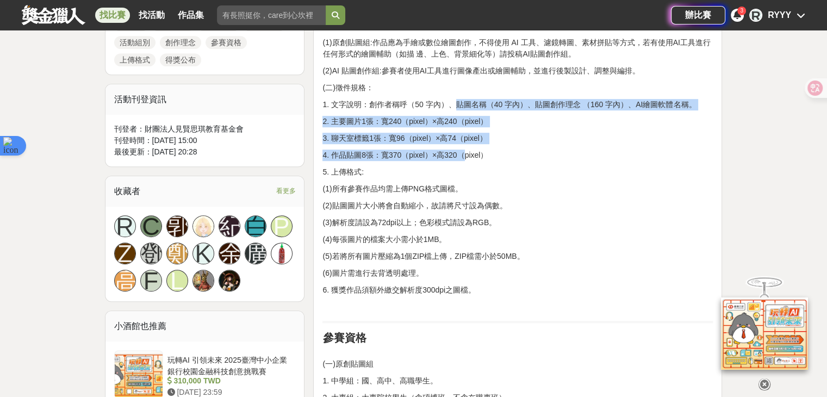
drag, startPoint x: 468, startPoint y: 150, endPoint x: 454, endPoint y: 102, distance: 49.5
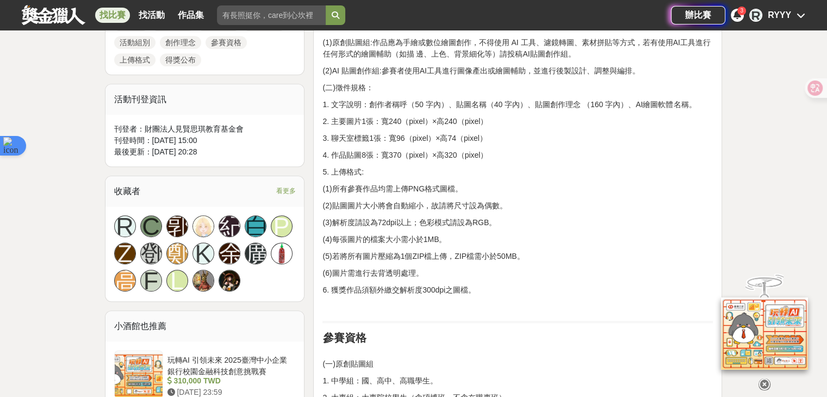
click at [454, 102] on p "1. 文字說明：創作者稱呼（50 字內）、貼圖名稱（40 字內）、貼圖創作理念 （160 字內）、AI繪圖軟體名稱。" at bounding box center [517, 104] width 390 height 11
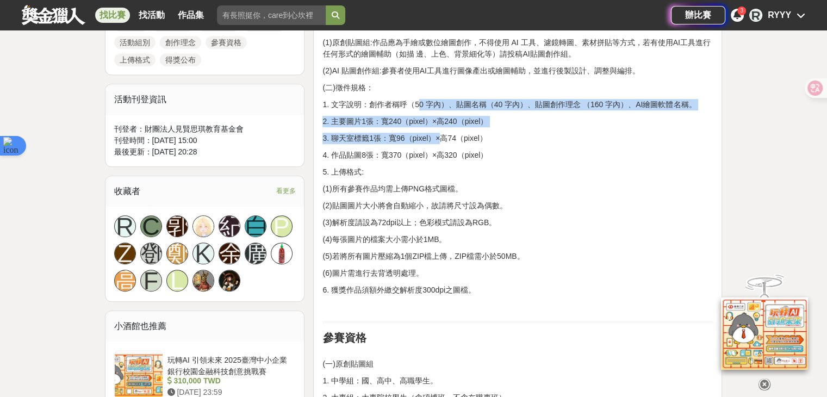
drag, startPoint x: 417, startPoint y: 97, endPoint x: 455, endPoint y: 140, distance: 57.0
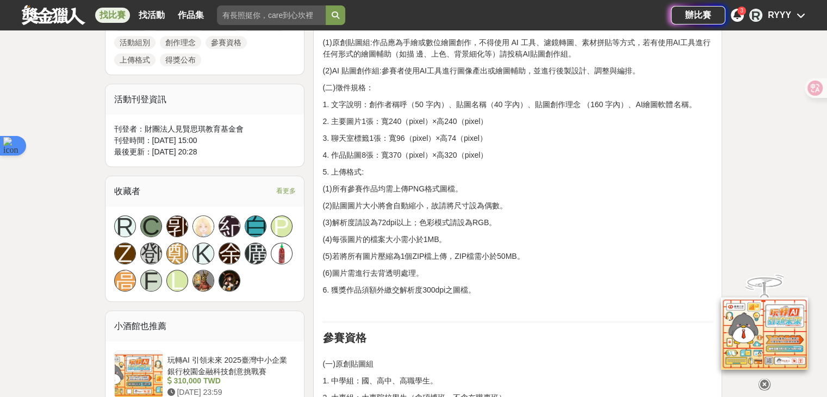
click at [455, 140] on p "3. 聊天室標籤1張：寬96（pixel）×高74（pixel）" at bounding box center [517, 138] width 390 height 11
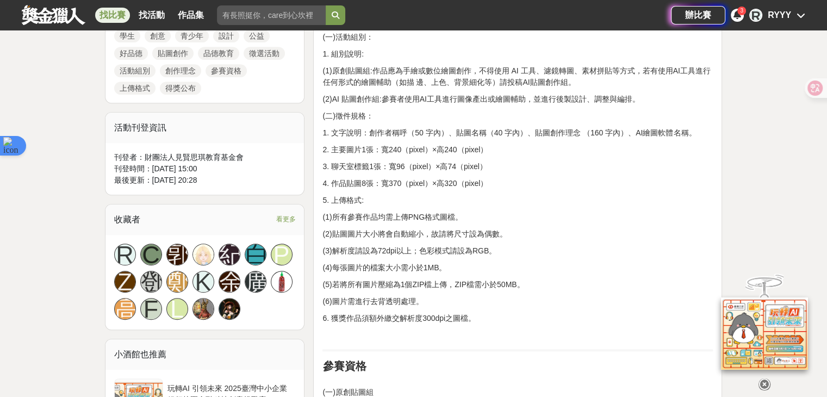
scroll to position [544, 0]
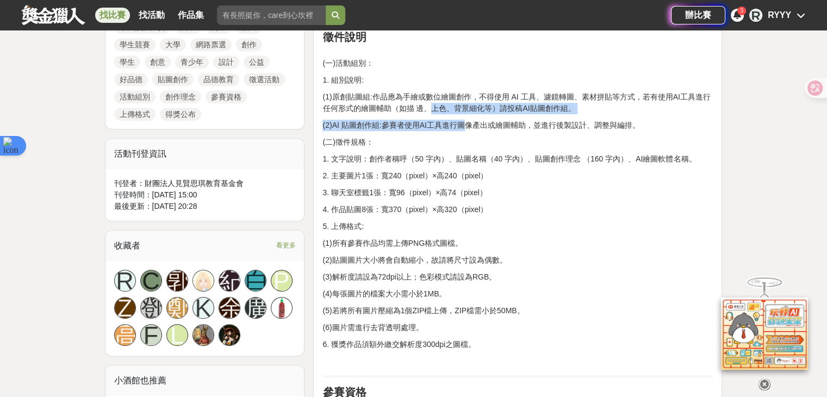
drag, startPoint x: 430, startPoint y: 107, endPoint x: 463, endPoint y: 127, distance: 38.3
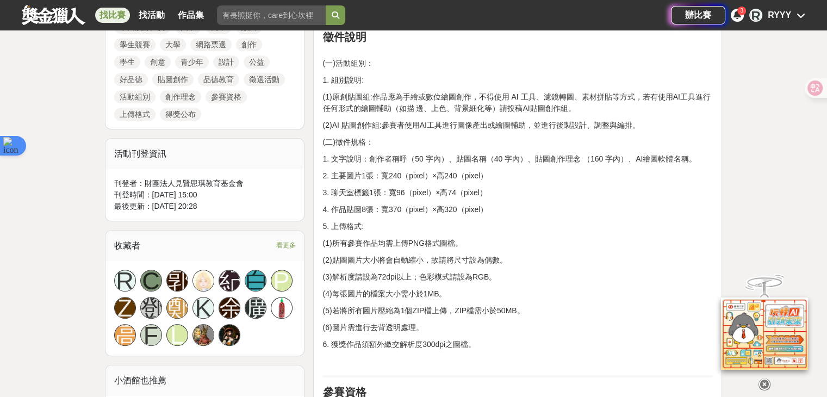
click at [463, 127] on p "(2)AI 貼圖創作組:參賽者使用AI工具進行圖像產出或繪圖輔助，並進行後製設計、調整與編排。" at bounding box center [517, 125] width 390 height 11
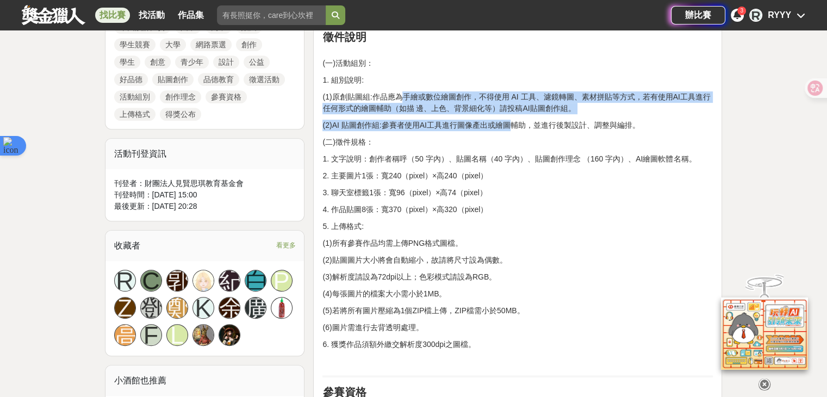
drag, startPoint x: 433, startPoint y: 105, endPoint x: 507, endPoint y: 121, distance: 75.0
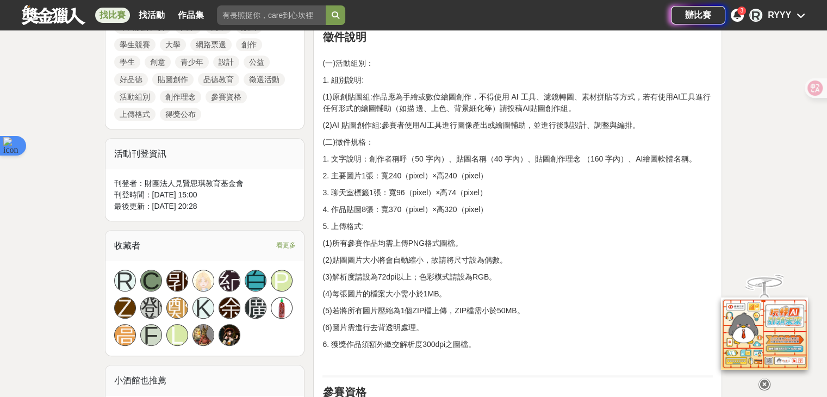
click at [507, 121] on p "(2)AI 貼圖創作組:參賽者使用AI工具進行圖像產出或繪圖輔助，並進行後製設計、調整與編排。" at bounding box center [517, 125] width 390 height 11
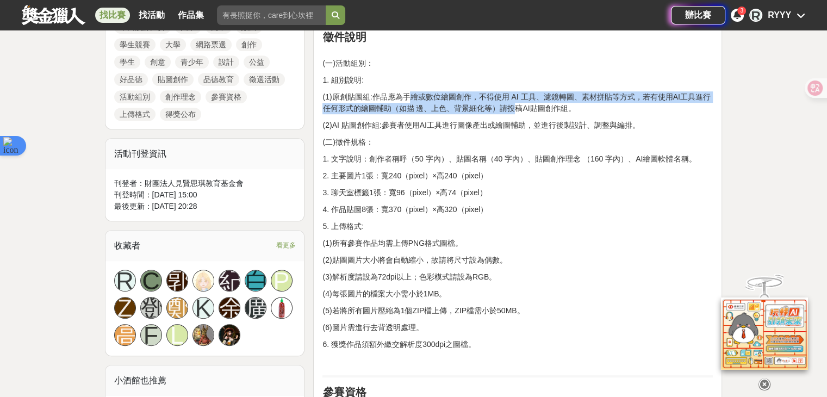
drag, startPoint x: 517, startPoint y: 111, endPoint x: 408, endPoint y: 96, distance: 109.3
click at [408, 96] on p "(1)原創貼圖組:作品應為手繪或數位繪圖創作，不得使用 AI 工具、濾鏡轉圖、素材拼貼等方式，若有使用AI工具進行任何形式的繪圖輔助（如描 邊、上色、背景細化…" at bounding box center [517, 102] width 390 height 23
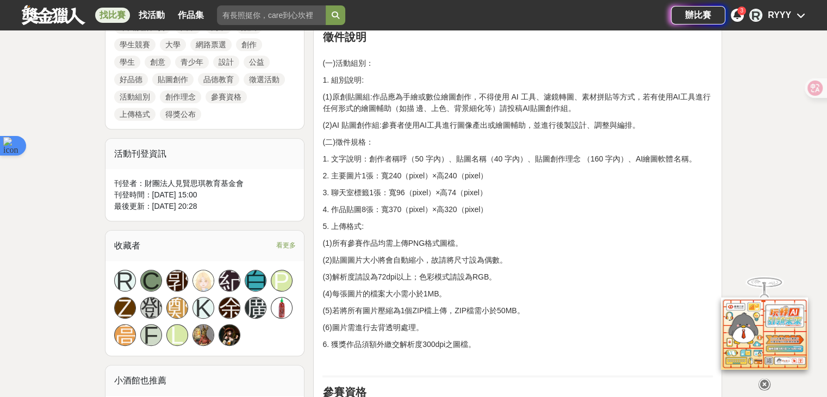
click at [401, 102] on p "(1)原創貼圖組:作品應為手繪或數位繪圖創作，不得使用 AI 工具、濾鏡轉圖、素材拼貼等方式，若有使用AI工具進行任何形式的繪圖輔助（如描 邊、上色、背景細化…" at bounding box center [517, 102] width 390 height 23
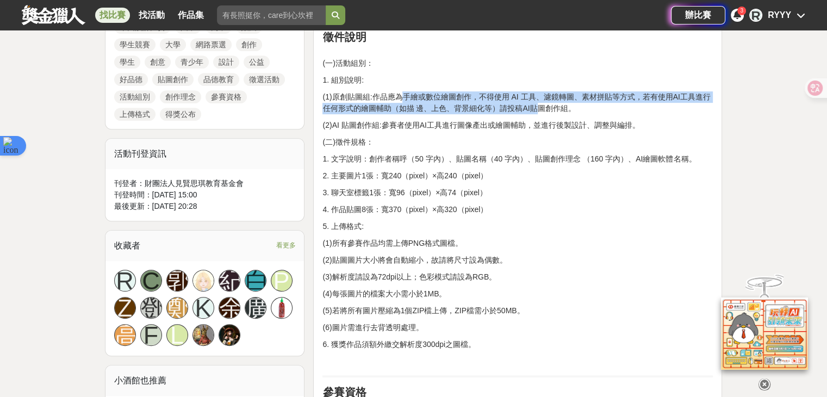
drag, startPoint x: 448, startPoint y: 104, endPoint x: 533, endPoint y: 109, distance: 85.5
click at [533, 109] on p "(1)原創貼圖組:作品應為手繪或數位繪圖創作，不得使用 AI 工具、濾鏡轉圖、素材拼貼等方式，若有使用AI工具進行任何形式的繪圖輔助（如描 邊、上色、背景細化…" at bounding box center [517, 102] width 390 height 23
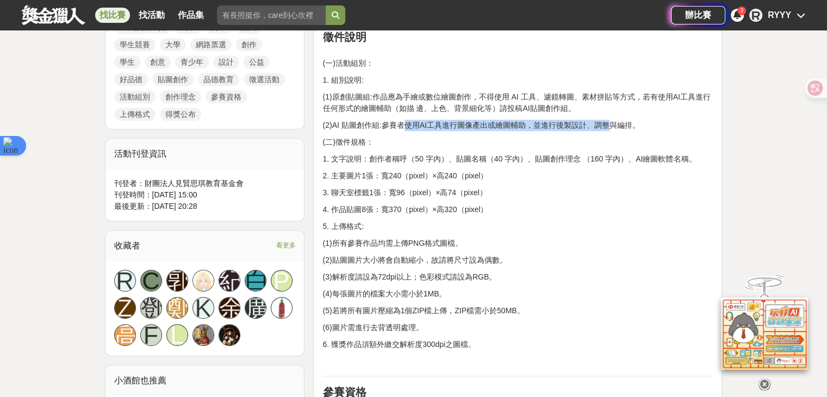
drag, startPoint x: 598, startPoint y: 127, endPoint x: 400, endPoint y: 127, distance: 197.4
click at [400, 127] on p "(2)AI 貼圖創作組:參賽者使用AI工具進行圖像產出或繪圖輔助，並進行後製設計、調整與編排。" at bounding box center [517, 125] width 390 height 11
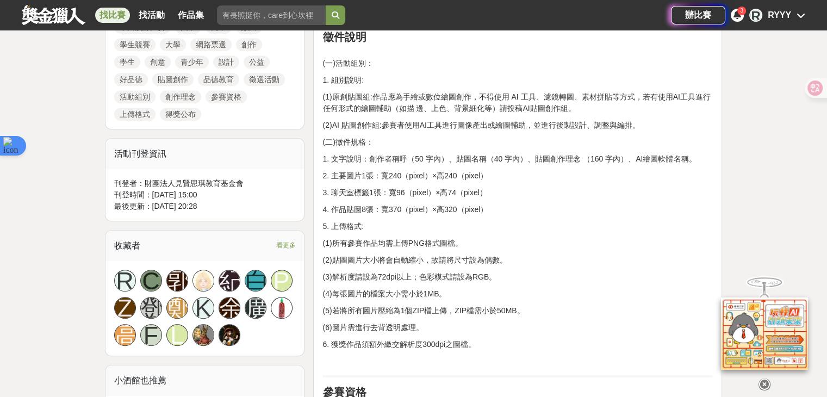
click at [400, 127] on p "(2)AI 貼圖創作組:參賽者使用AI工具進行圖像產出或繪圖輔助，並進行後製設計、調整與編排。" at bounding box center [517, 125] width 390 height 11
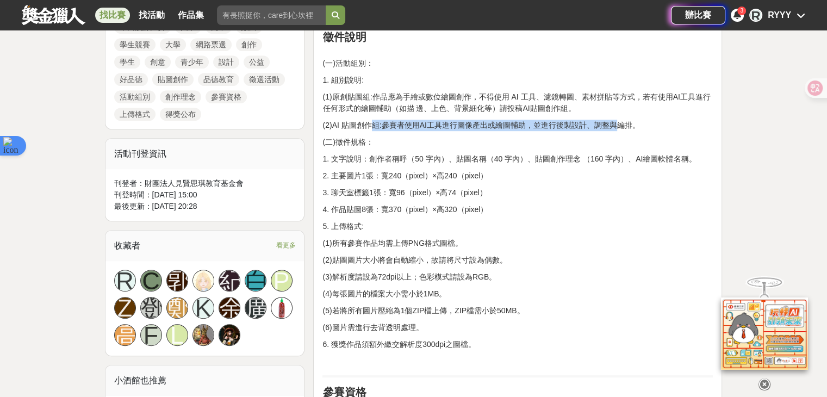
drag, startPoint x: 374, startPoint y: 124, endPoint x: 616, endPoint y: 127, distance: 241.5
click at [616, 127] on p "(2)AI 貼圖創作組:參賽者使用AI工具進行圖像產出或繪圖輔助，並進行後製設計、調整與編排。" at bounding box center [517, 125] width 390 height 11
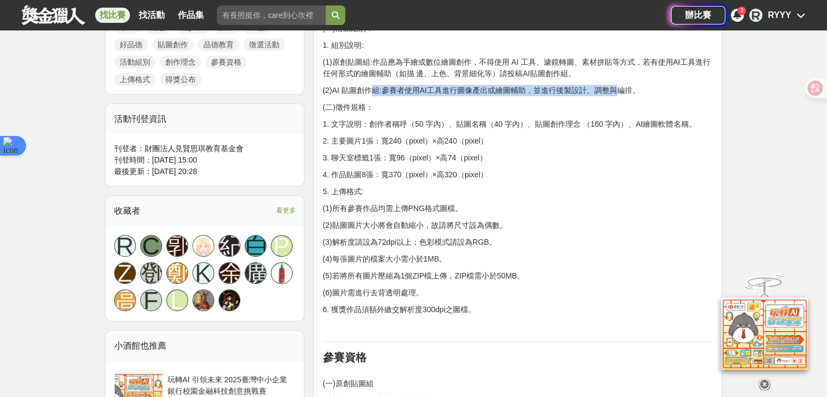
scroll to position [598, 0]
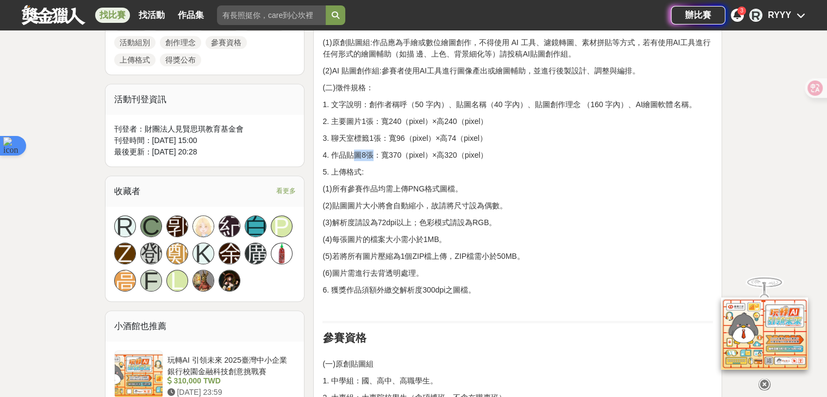
drag, startPoint x: 354, startPoint y: 155, endPoint x: 374, endPoint y: 154, distance: 19.6
click at [374, 154] on p "4. 作品貼圖8張：寬370（pixel）×高320（pixel）" at bounding box center [517, 155] width 390 height 11
drag, startPoint x: 382, startPoint y: 158, endPoint x: 471, endPoint y: 151, distance: 90.0
click at [471, 151] on p "4. 作品貼圖8張：寬370（pixel）×高320（pixel）" at bounding box center [517, 155] width 390 height 11
drag, startPoint x: 393, startPoint y: 133, endPoint x: 455, endPoint y: 134, distance: 62.0
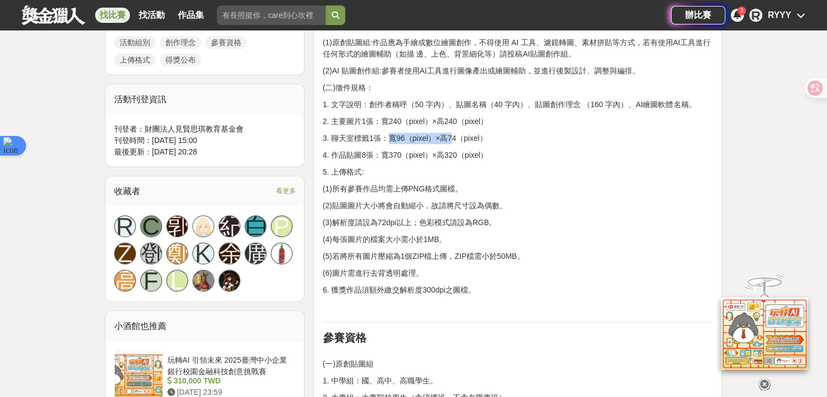
click at [455, 134] on p "3. 聊天室標籤1張：寬96（pixel）×高74（pixel）" at bounding box center [517, 138] width 390 height 11
drag, startPoint x: 467, startPoint y: 115, endPoint x: 371, endPoint y: 119, distance: 95.8
click at [371, 119] on p "2. 主要圖片1張：寬240（pixel）×高240（pixel）" at bounding box center [517, 121] width 390 height 11
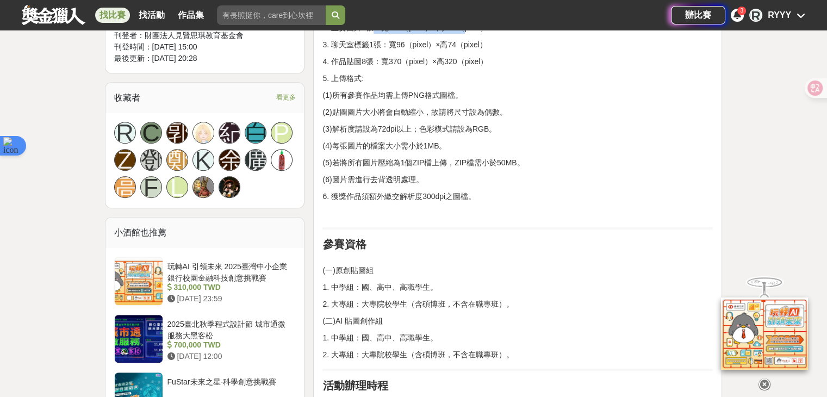
scroll to position [761, 0]
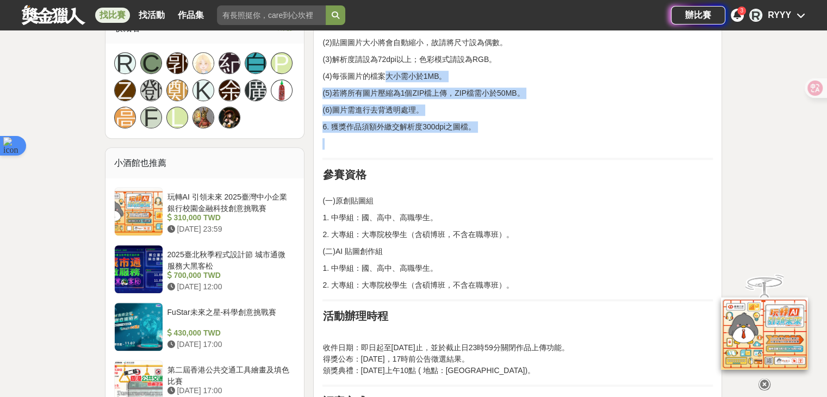
drag, startPoint x: 388, startPoint y: 78, endPoint x: 460, endPoint y: 135, distance: 92.1
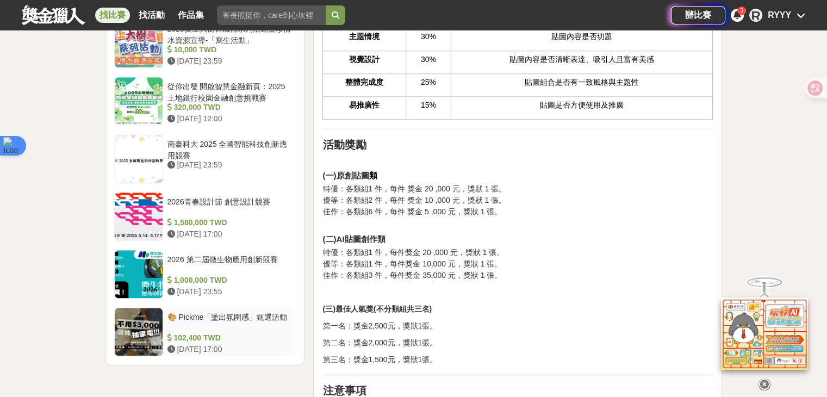
scroll to position [1359, 0]
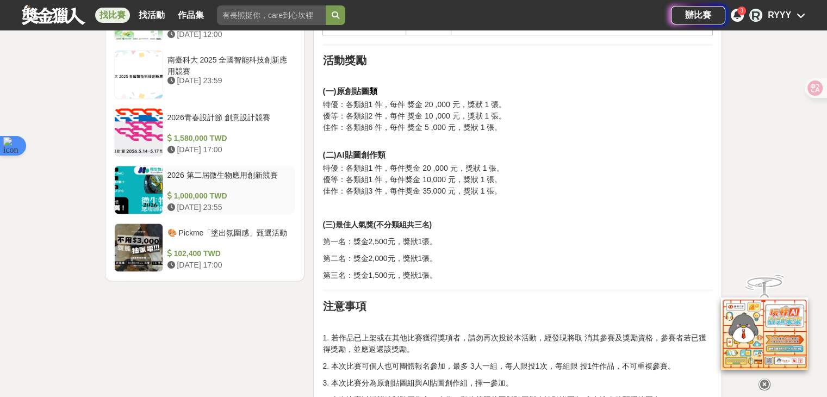
click at [235, 171] on div "2026 第二屆微生物應用創新競賽" at bounding box center [229, 180] width 124 height 21
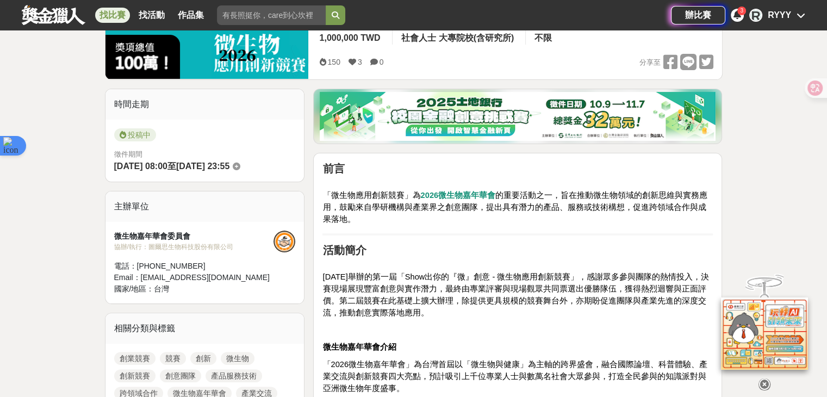
scroll to position [104, 0]
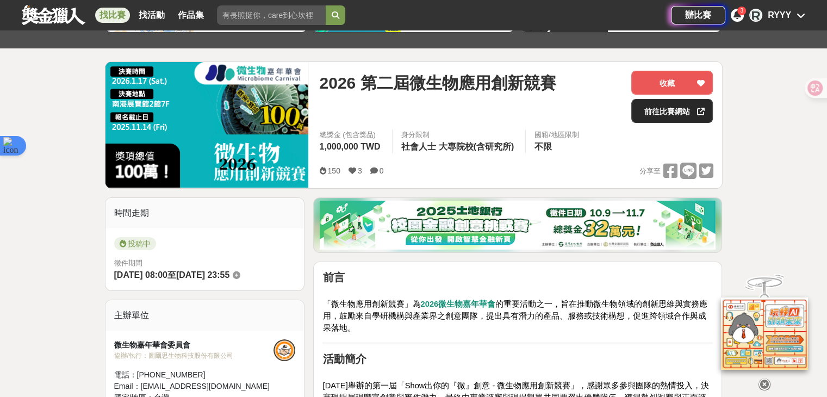
click at [648, 118] on link "前往比賽網站" at bounding box center [672, 111] width 82 height 24
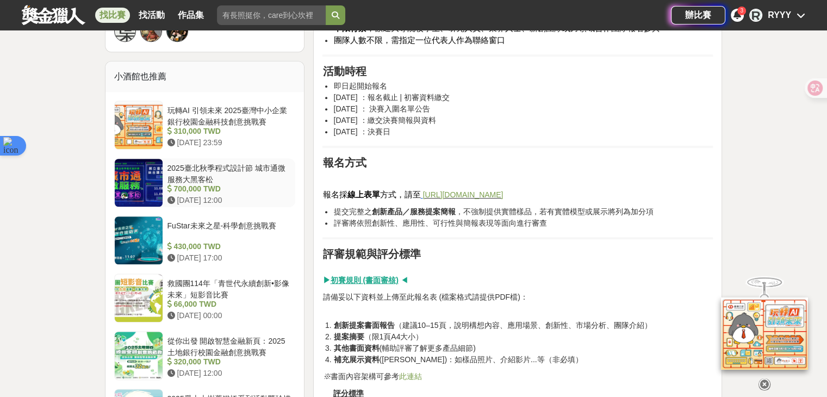
scroll to position [757, 0]
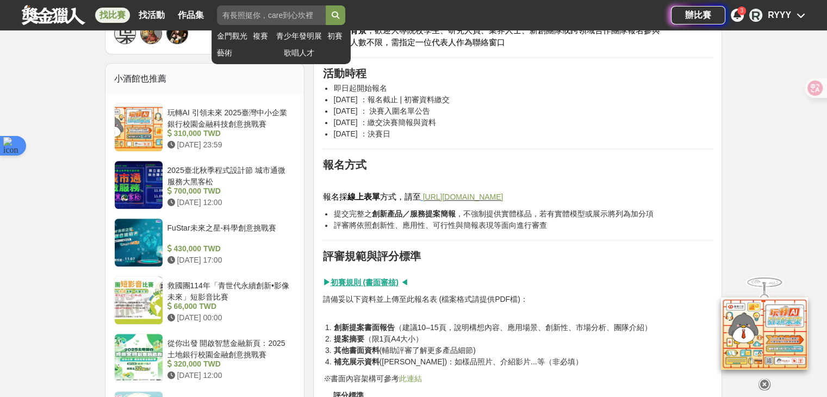
click at [276, 17] on input "search" at bounding box center [271, 15] width 109 height 20
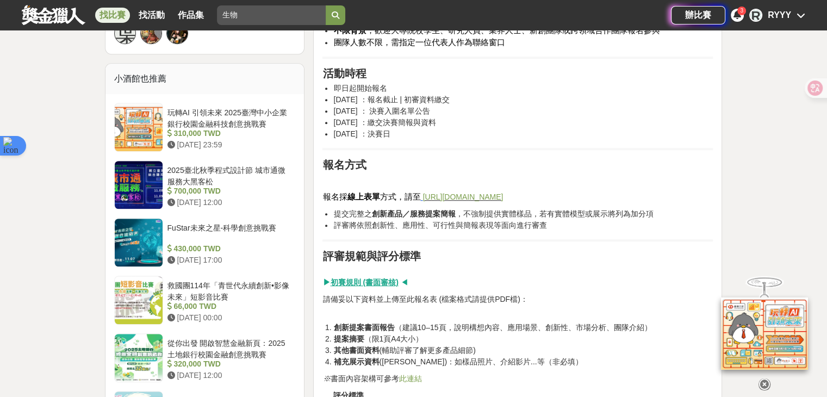
type input "生物"
click at [326, 5] on button "submit" at bounding box center [336, 15] width 20 height 20
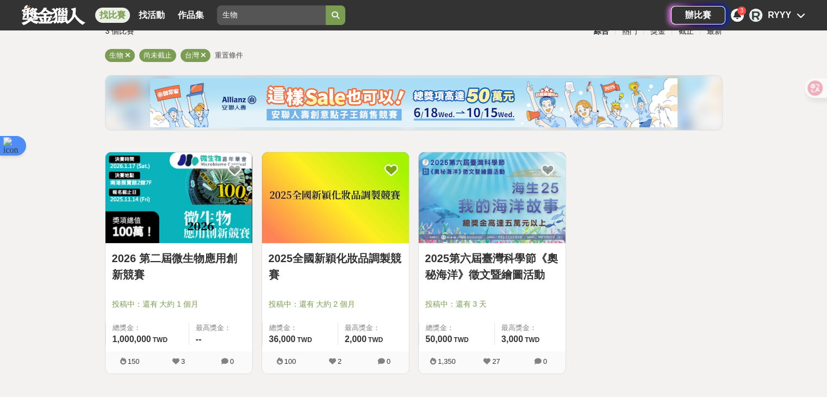
scroll to position [218, 0]
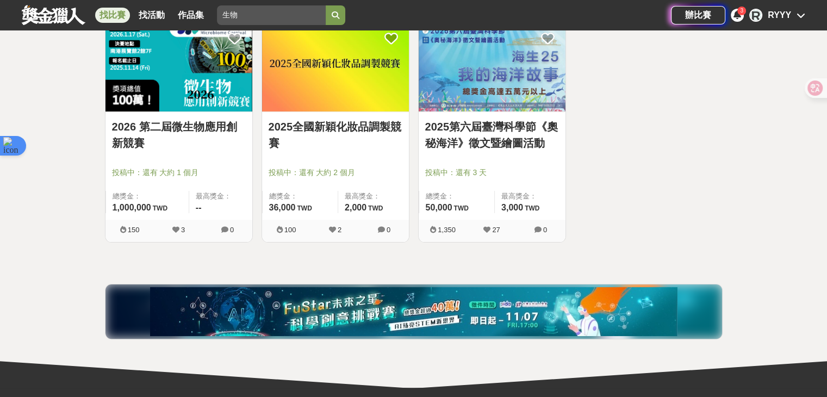
click at [203, 135] on link "2026 第二屆微生物應用創新競賽" at bounding box center [179, 135] width 134 height 33
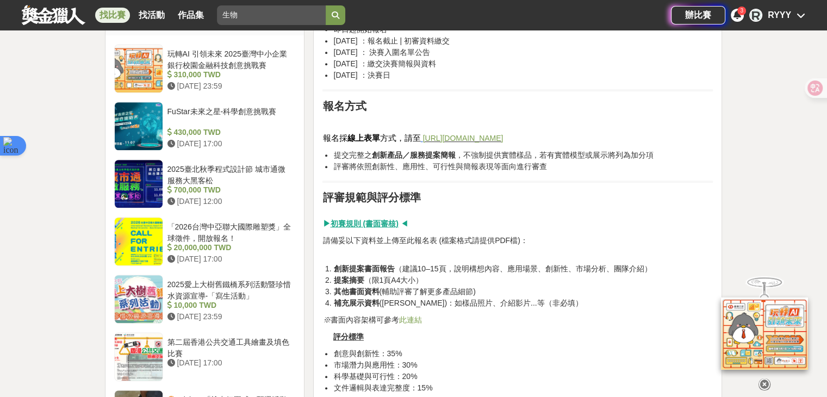
scroll to position [761, 0]
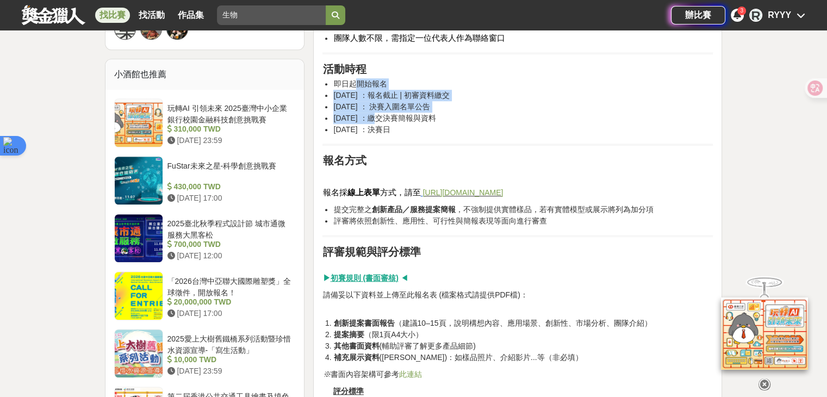
drag, startPoint x: 355, startPoint y: 82, endPoint x: 382, endPoint y: 119, distance: 46.3
click at [382, 119] on ul "即日起開始報名 114年11月14日 ：報名截止 | 初審資料繳交 114年12月05日 ： 決賽入圍名單公告 115年01月07日 ：繳交決賽簡報與資料 1…" at bounding box center [517, 106] width 390 height 57
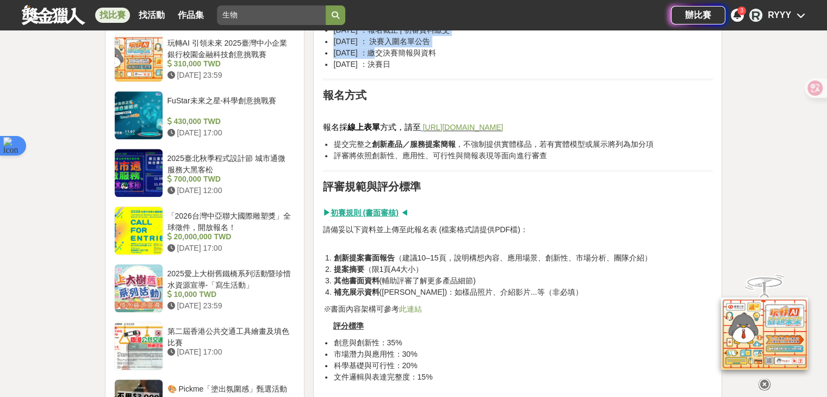
scroll to position [924, 0]
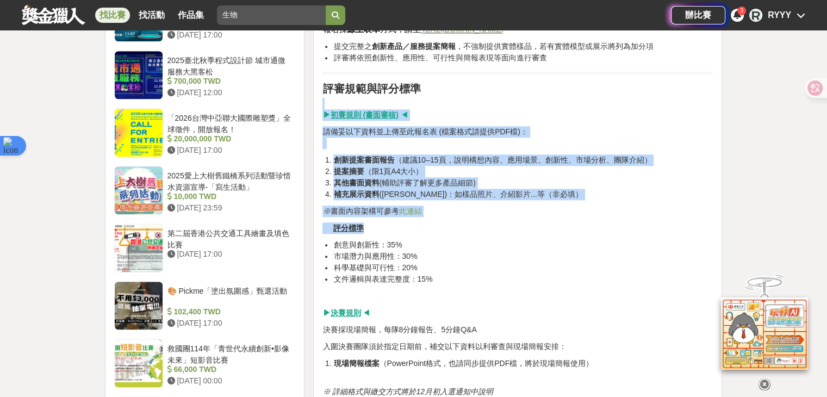
drag, startPoint x: 433, startPoint y: 195, endPoint x: 444, endPoint y: 217, distance: 24.8
click at [444, 217] on div "前言 「微生物應用創新競賽」為 2026微生物嘉年華會 的重要活動之一，旨在推動微生物領域的創新思維與實務應用，鼓勵來自學研機構與產業界之創意團隊，提出具有潛…" at bounding box center [517, 123] width 390 height 1344
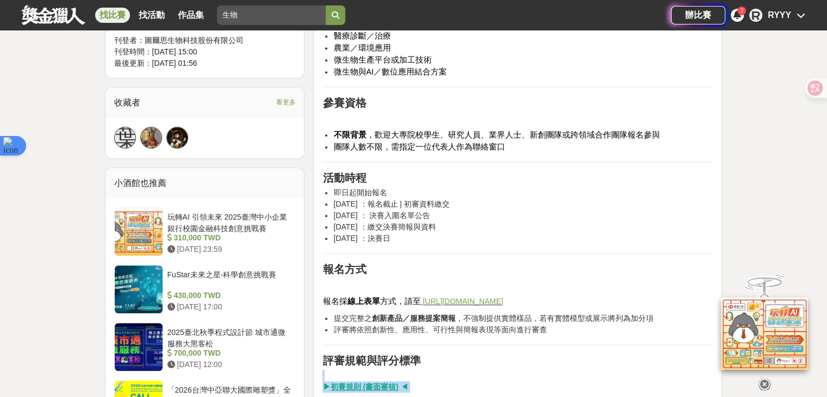
scroll to position [816, 0]
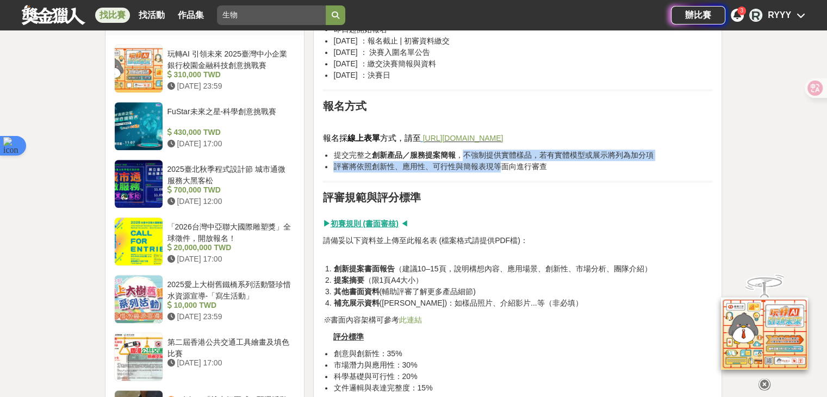
drag, startPoint x: 462, startPoint y: 153, endPoint x: 501, endPoint y: 163, distance: 40.4
click at [501, 163] on ul "提交完整之 創新產品／服務提案簡報 ，不強制提供實體樣品，若有實體模型或展示將列為加分項 評審將依照創新性、應用性、可行性與簡報表現等面向進行審查" at bounding box center [517, 161] width 390 height 23
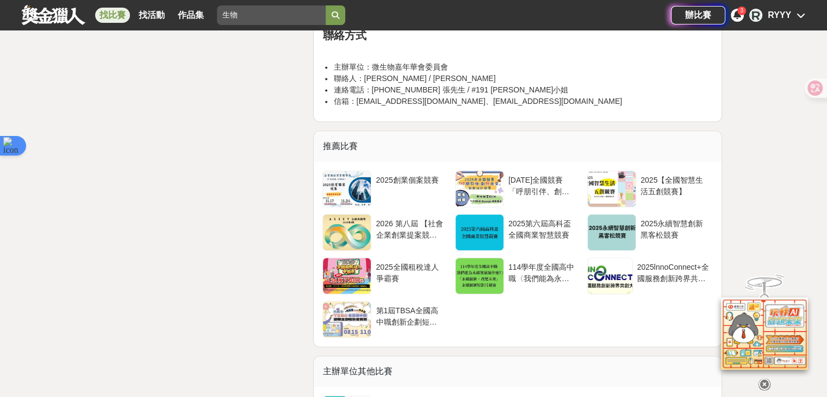
scroll to position [1631, 0]
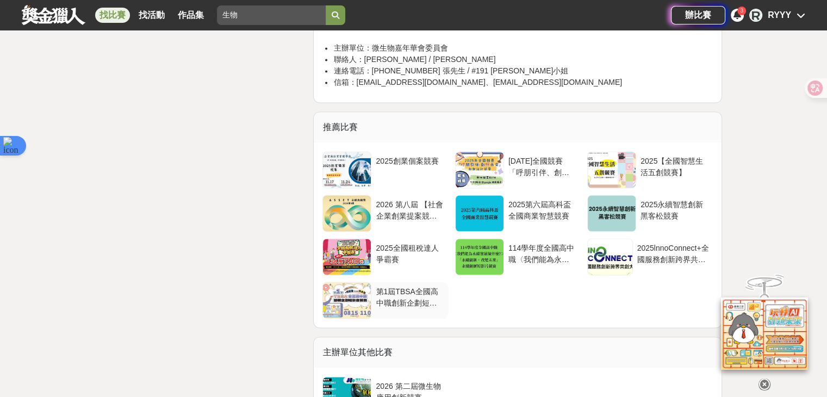
click at [346, 294] on div at bounding box center [347, 300] width 48 height 36
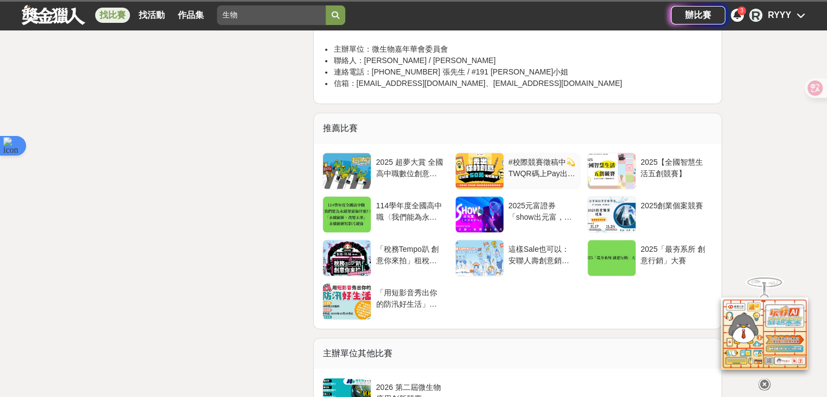
scroll to position [1631, 0]
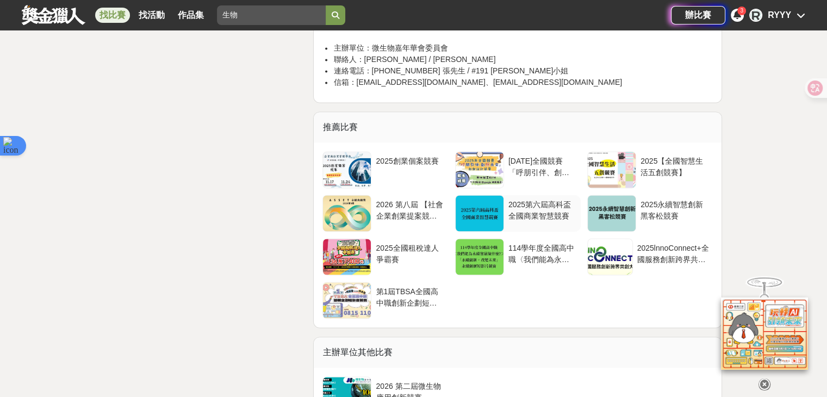
click at [481, 210] on div at bounding box center [480, 213] width 48 height 36
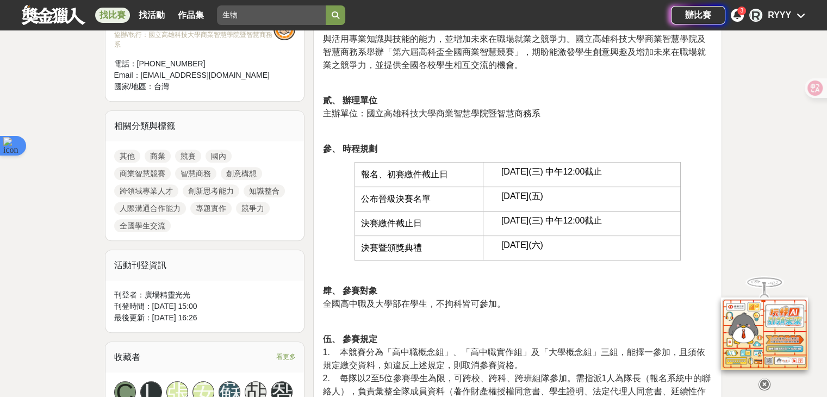
scroll to position [326, 0]
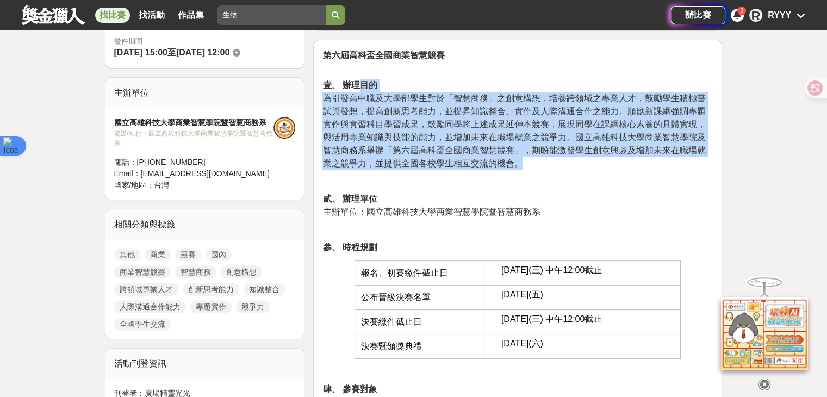
drag, startPoint x: 363, startPoint y: 87, endPoint x: 637, endPoint y: 158, distance: 283.2
click at [637, 158] on p "壹、 辦理目的 為引發高中職及大學部學生對於「智慧商務」之創意構想，培養跨領域之專業人才，鼓勵學生積極嘗試與發想，提高創新思考能力，並提昇知識整合、實作及人際…" at bounding box center [517, 124] width 390 height 91
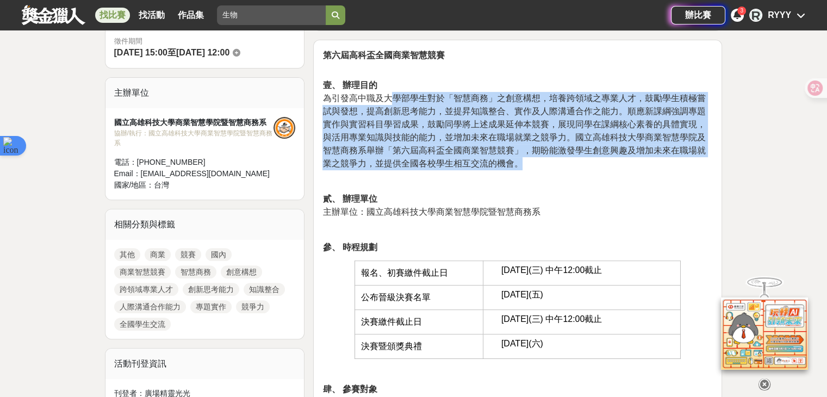
drag, startPoint x: 529, startPoint y: 161, endPoint x: 393, endPoint y: 92, distance: 151.8
click at [393, 92] on p "壹、 辦理目的 為引發高中職及大學部學生對於「智慧商務」之創意構想，培養跨領域之專業人才，鼓勵學生積極嘗試與發想，提高創新思考能力，並提昇知識整合、實作及人際…" at bounding box center [517, 124] width 390 height 91
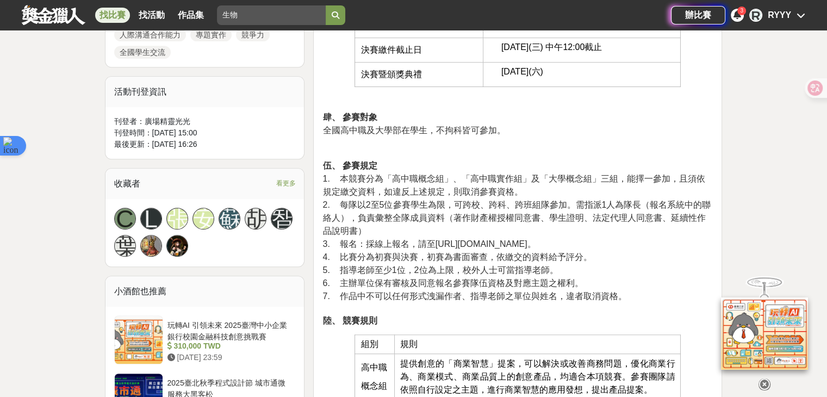
scroll to position [707, 0]
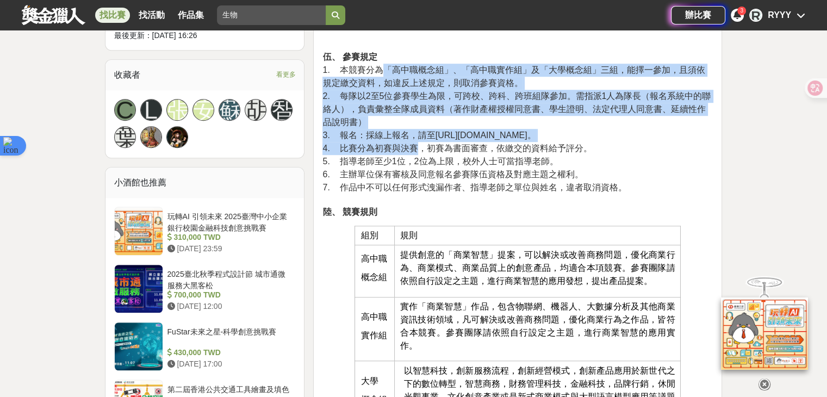
drag, startPoint x: 387, startPoint y: 71, endPoint x: 415, endPoint y: 142, distance: 76.8
click at [415, 142] on p "伍、 參賽規定 1. 本競賽分為「高中職概念組」、「高中職實作組」及「大學概念組」三組，能擇一參加，且須依規定繳交資料，如違反上述規定，則取消參賽資格。 2.…" at bounding box center [517, 135] width 390 height 168
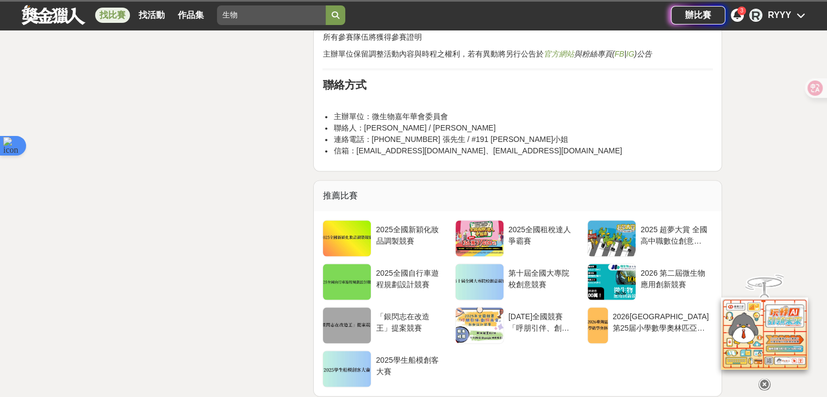
scroll to position [1631, 0]
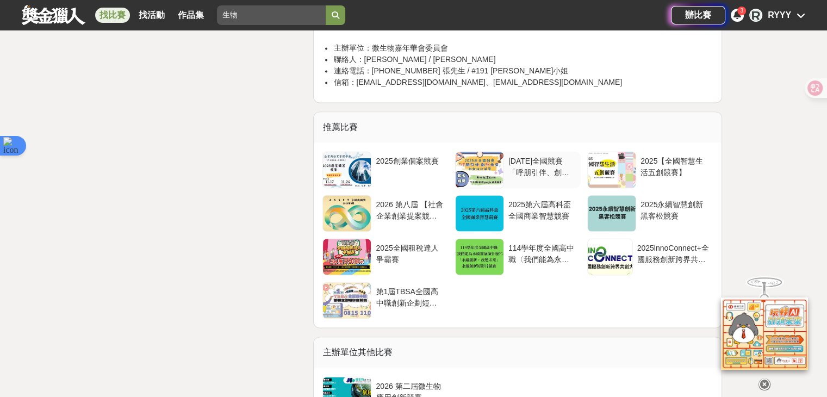
click at [485, 176] on div at bounding box center [480, 170] width 48 height 36
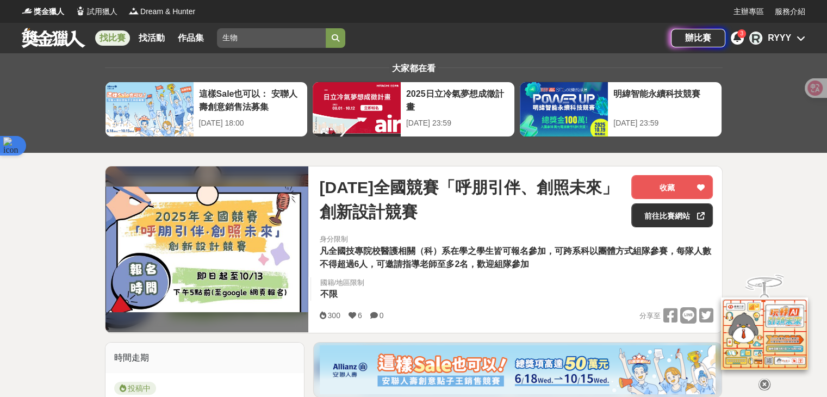
scroll to position [109, 0]
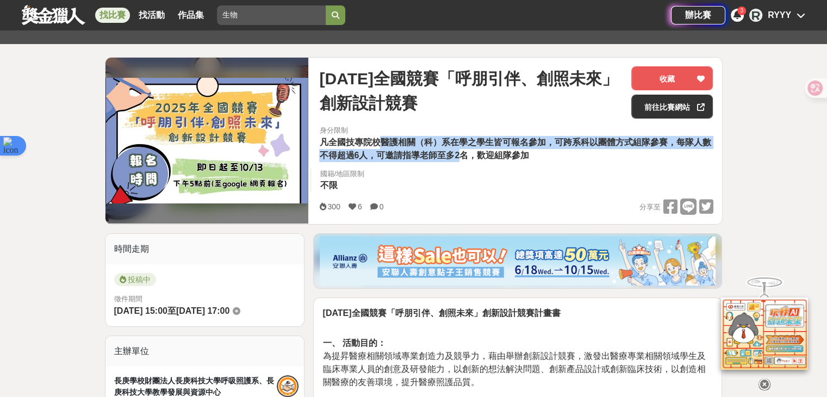
drag, startPoint x: 385, startPoint y: 145, endPoint x: 462, endPoint y: 167, distance: 79.8
click at [462, 167] on div "身分限制 凡全國技專院校醫護相關（科）系在學之學生皆可報名參加，可跨系科以團體方式組隊參賽，每隊人數不得超過6人，可邀請指導老師至多2名，歡迎組隊參加 國籍/…" at bounding box center [516, 161] width 411 height 73
drag, startPoint x: 486, startPoint y: 157, endPoint x: 317, endPoint y: 125, distance: 172.1
click at [325, 125] on div "身分限制 凡全國技專院校醫護相關（科）系在學之學生皆可報名參加，可跨系科以團體方式組隊參賽，每隊人數不得超過6人，可邀請指導老師至多2名，歡迎組隊參加" at bounding box center [516, 143] width 411 height 37
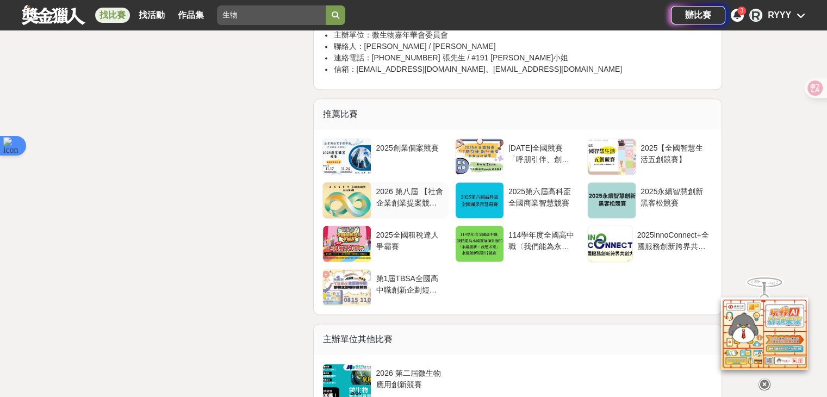
scroll to position [1686, 0]
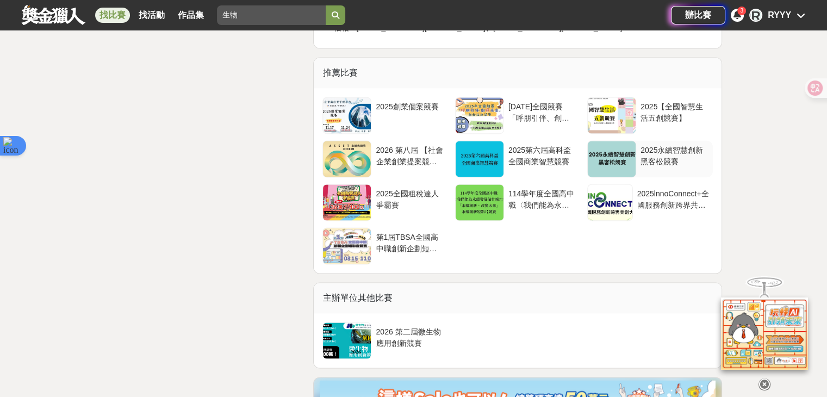
click at [622, 159] on div at bounding box center [612, 159] width 48 height 36
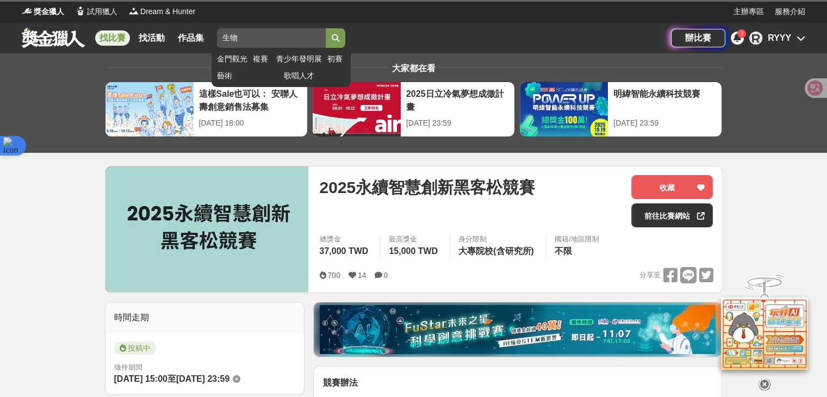
click at [339, 42] on icon "submit" at bounding box center [336, 38] width 8 height 8
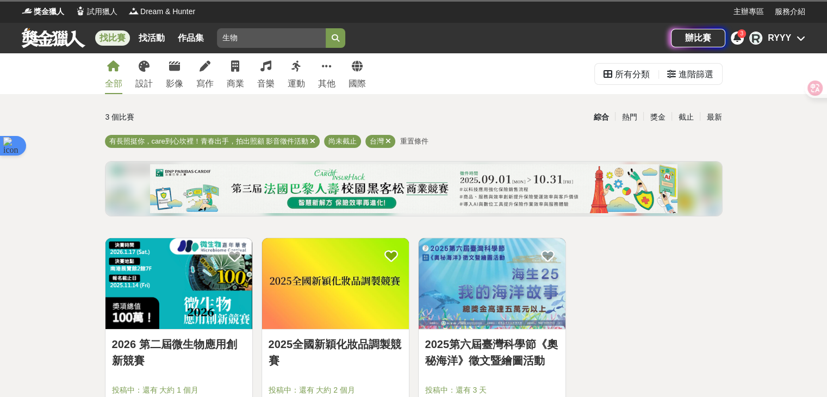
click at [111, 63] on icon at bounding box center [113, 66] width 13 height 11
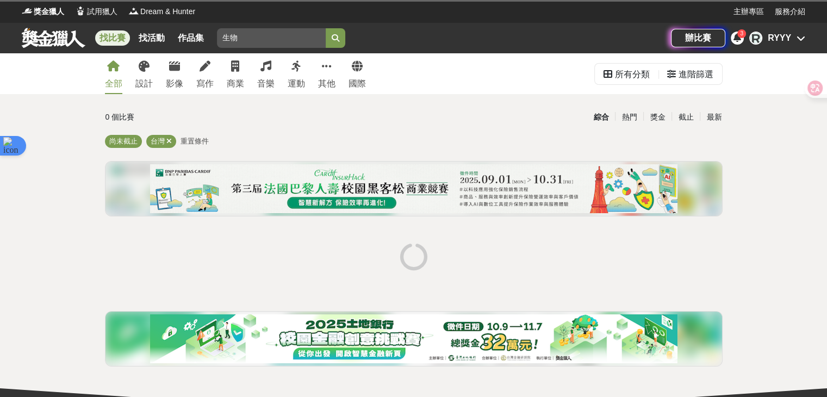
click at [111, 63] on icon at bounding box center [113, 66] width 13 height 11
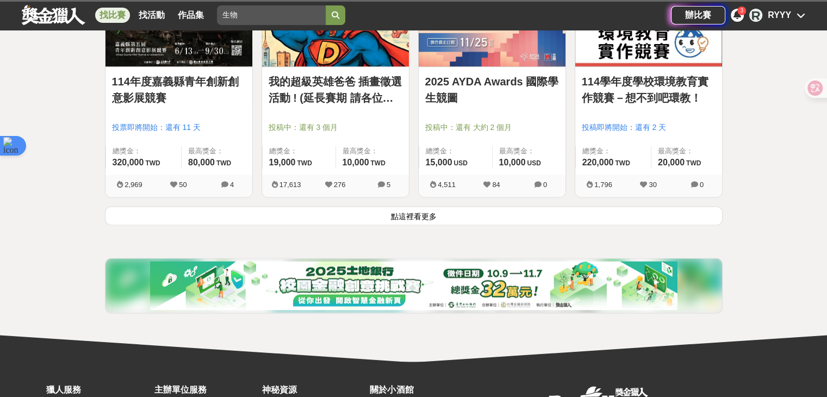
scroll to position [1523, 0]
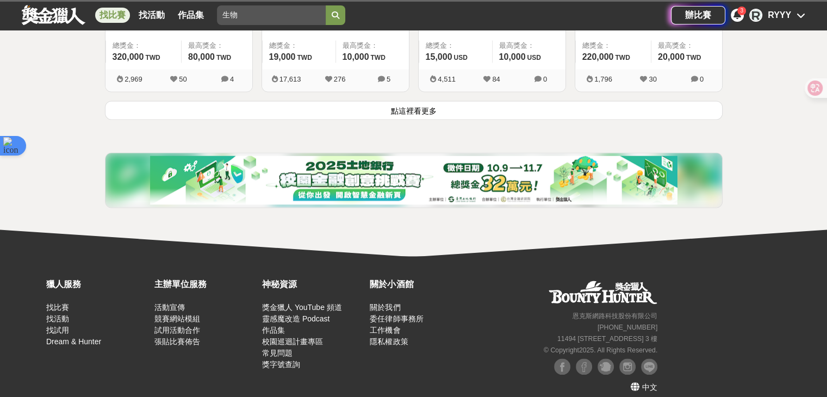
click at [530, 110] on button "點這裡看更多" at bounding box center [414, 110] width 618 height 19
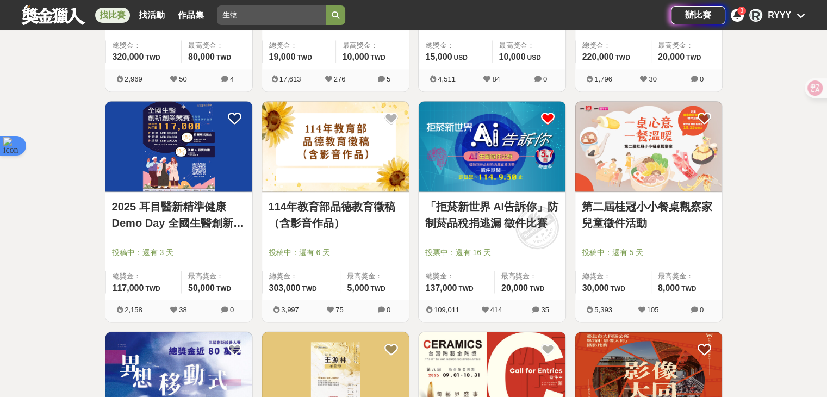
click at [802, 16] on icon at bounding box center [801, 15] width 9 height 9
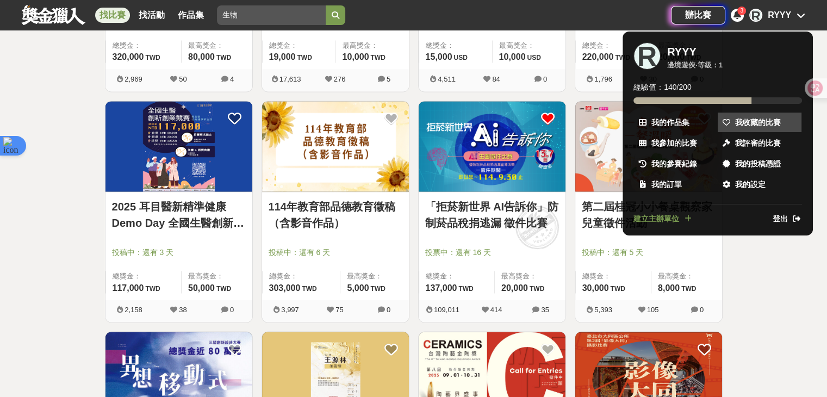
click at [749, 122] on span "我收藏的比賽" at bounding box center [758, 122] width 46 height 11
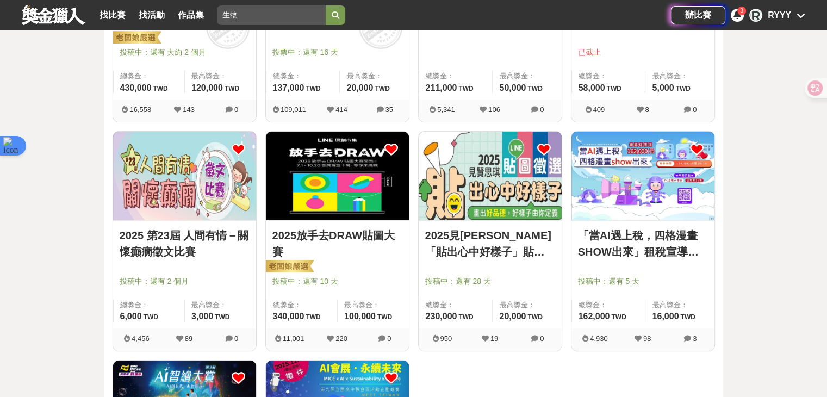
scroll to position [435, 0]
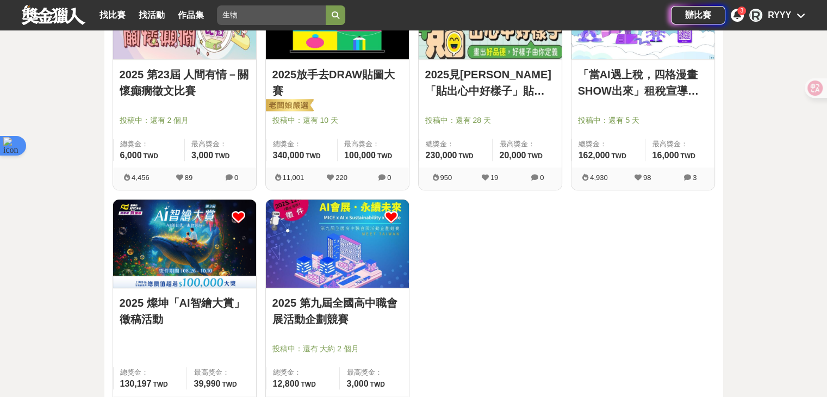
click at [461, 83] on link "2025見賢思琪「貼出心中好樣子」貼圖徵選" at bounding box center [490, 82] width 130 height 33
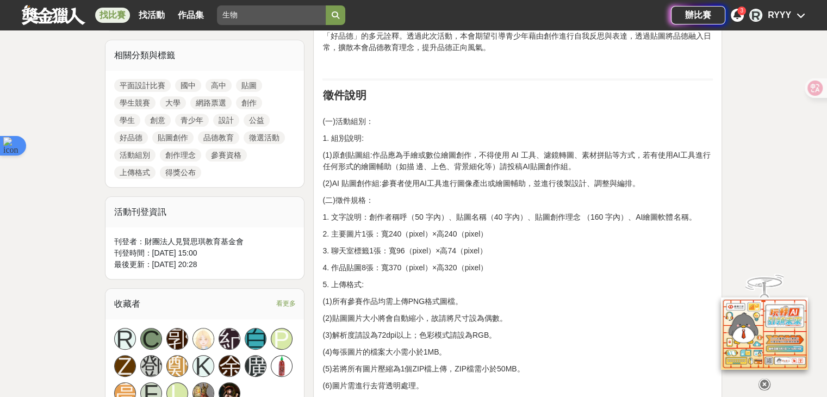
scroll to position [489, 0]
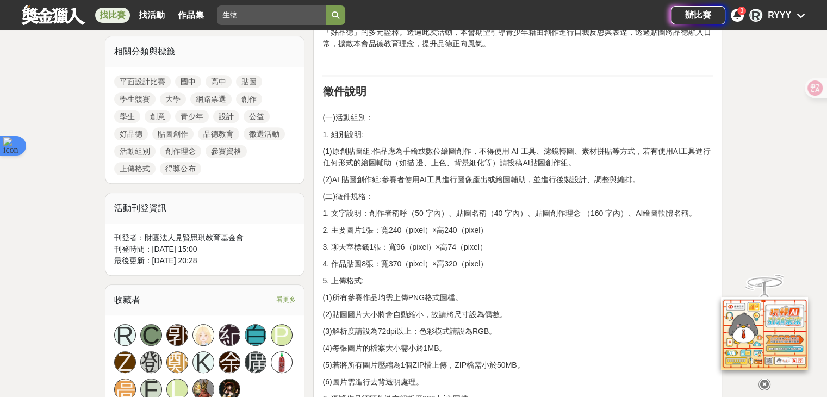
drag, startPoint x: 411, startPoint y: 214, endPoint x: 574, endPoint y: 266, distance: 171.3
click at [574, 266] on p "4. 作品貼圖8張：寬370（pixel）×高320（pixel）" at bounding box center [517, 263] width 390 height 11
drag, startPoint x: 474, startPoint y: 247, endPoint x: 426, endPoint y: 209, distance: 60.8
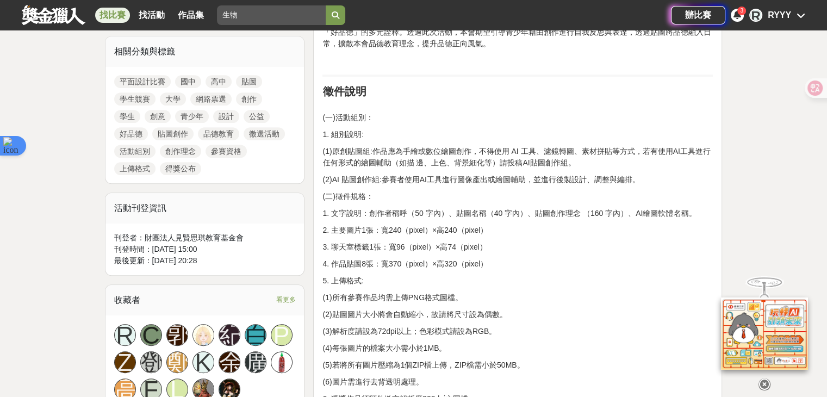
click at [426, 209] on p "1. 文字說明：創作者稱呼（50 字內）、貼圖名稱（40 字內）、貼圖創作理念 （160 字內）、AI繪圖軟體名稱。" at bounding box center [517, 213] width 390 height 11
drag, startPoint x: 355, startPoint y: 209, endPoint x: 530, endPoint y: 260, distance: 181.7
click at [530, 260] on p "4. 作品貼圖8張：寬370（pixel）×高320（pixel）" at bounding box center [517, 263] width 390 height 11
drag, startPoint x: 387, startPoint y: 266, endPoint x: 471, endPoint y: 269, distance: 84.3
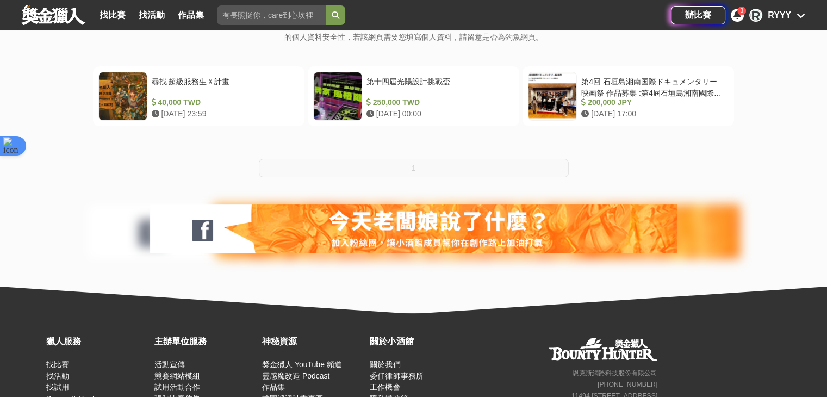
scroll to position [237, 0]
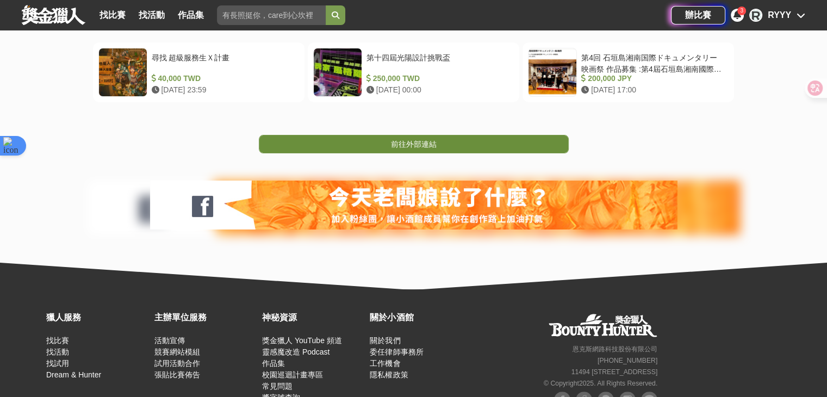
click at [461, 138] on link "前往外部連結" at bounding box center [414, 144] width 310 height 18
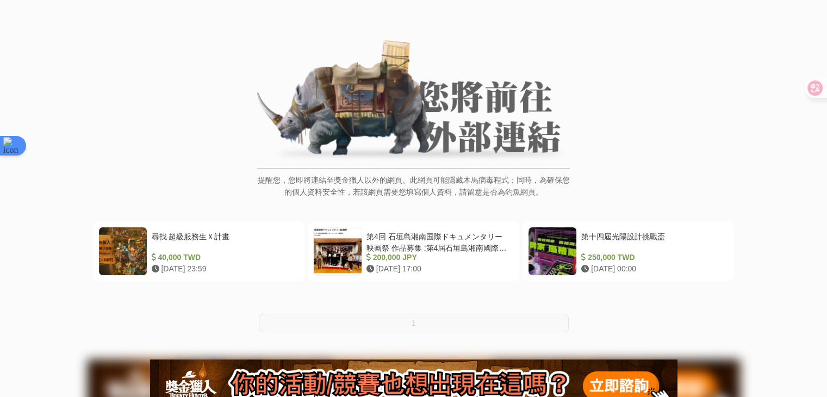
scroll to position [218, 0]
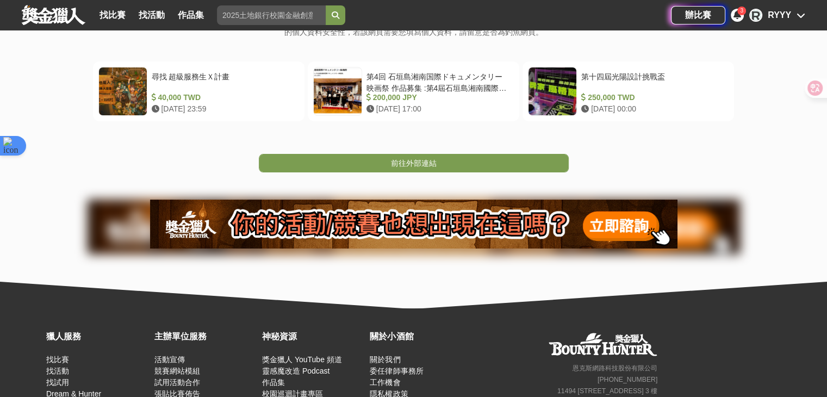
click at [457, 148] on div "前往外部連結" at bounding box center [413, 146] width 827 height 51
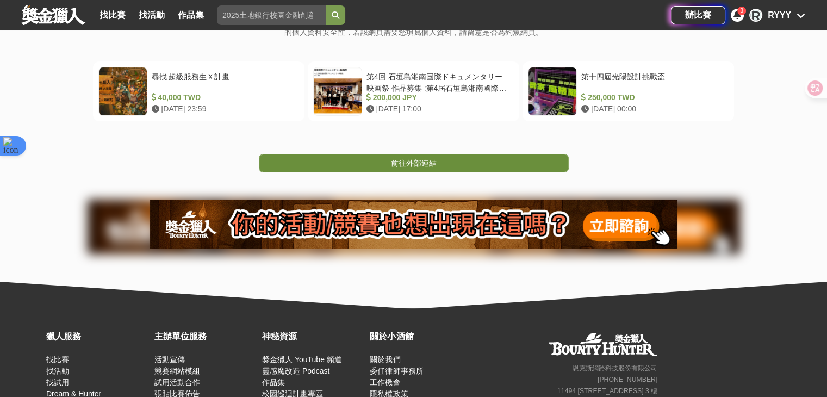
click at [455, 159] on link "前往外部連結" at bounding box center [414, 163] width 310 height 18
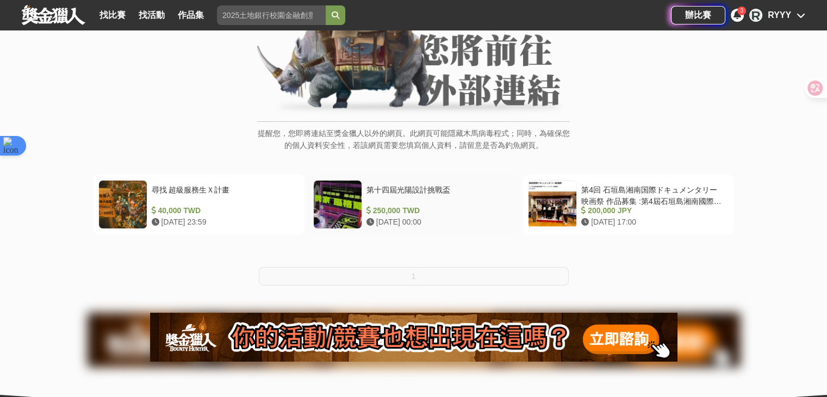
scroll to position [272, 0]
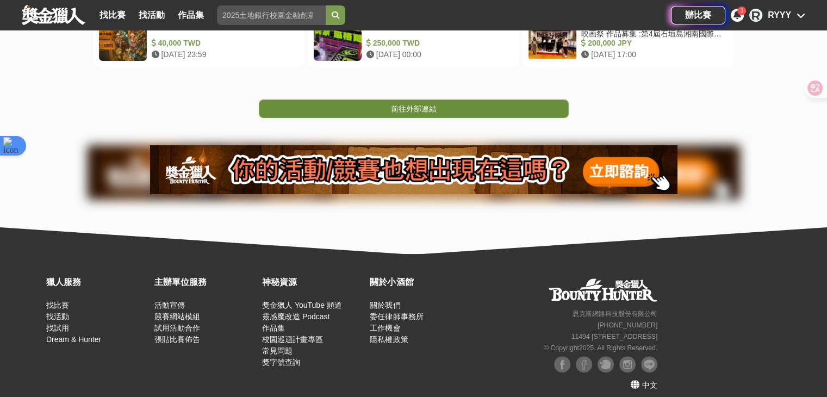
click at [442, 108] on link "前往外部連結" at bounding box center [414, 109] width 310 height 18
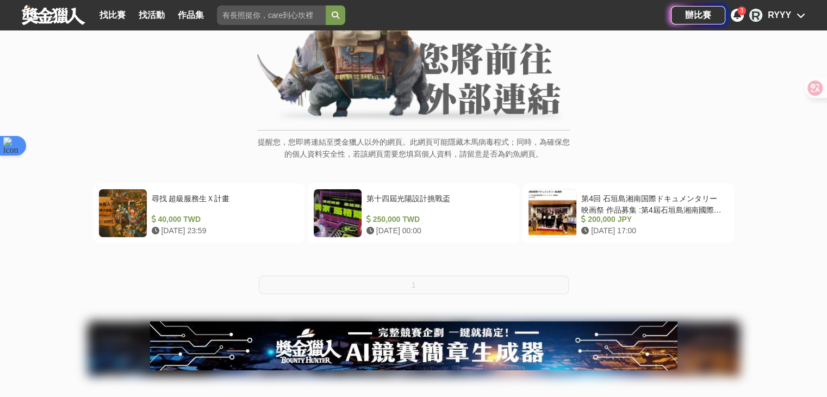
scroll to position [163, 0]
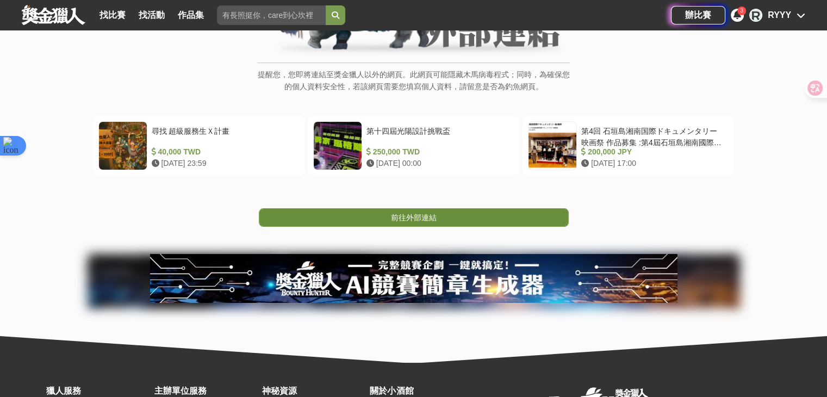
click at [443, 221] on link "前往外部連結" at bounding box center [414, 217] width 310 height 18
click at [446, 216] on link "前往外部連結" at bounding box center [414, 217] width 310 height 18
